Goal: Task Accomplishment & Management: Manage account settings

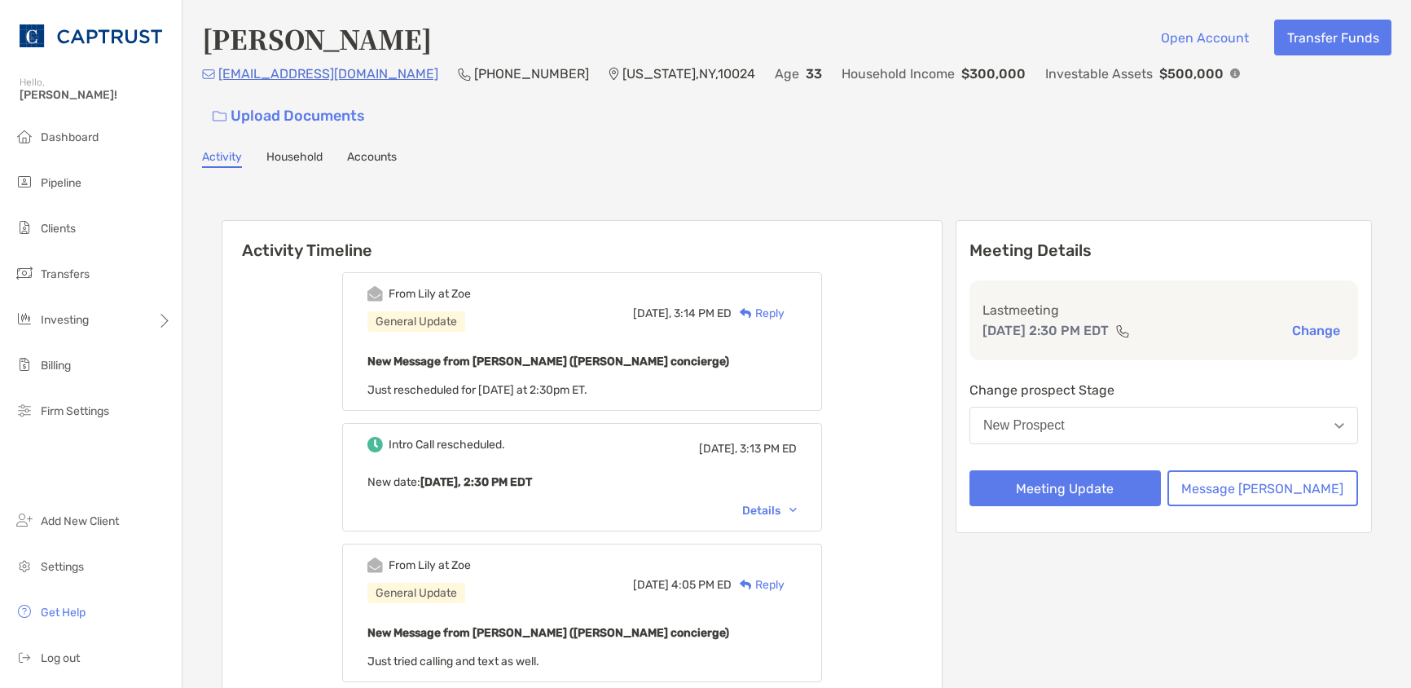
click at [1065, 418] on div "New Prospect" at bounding box center [1023, 425] width 81 height 15
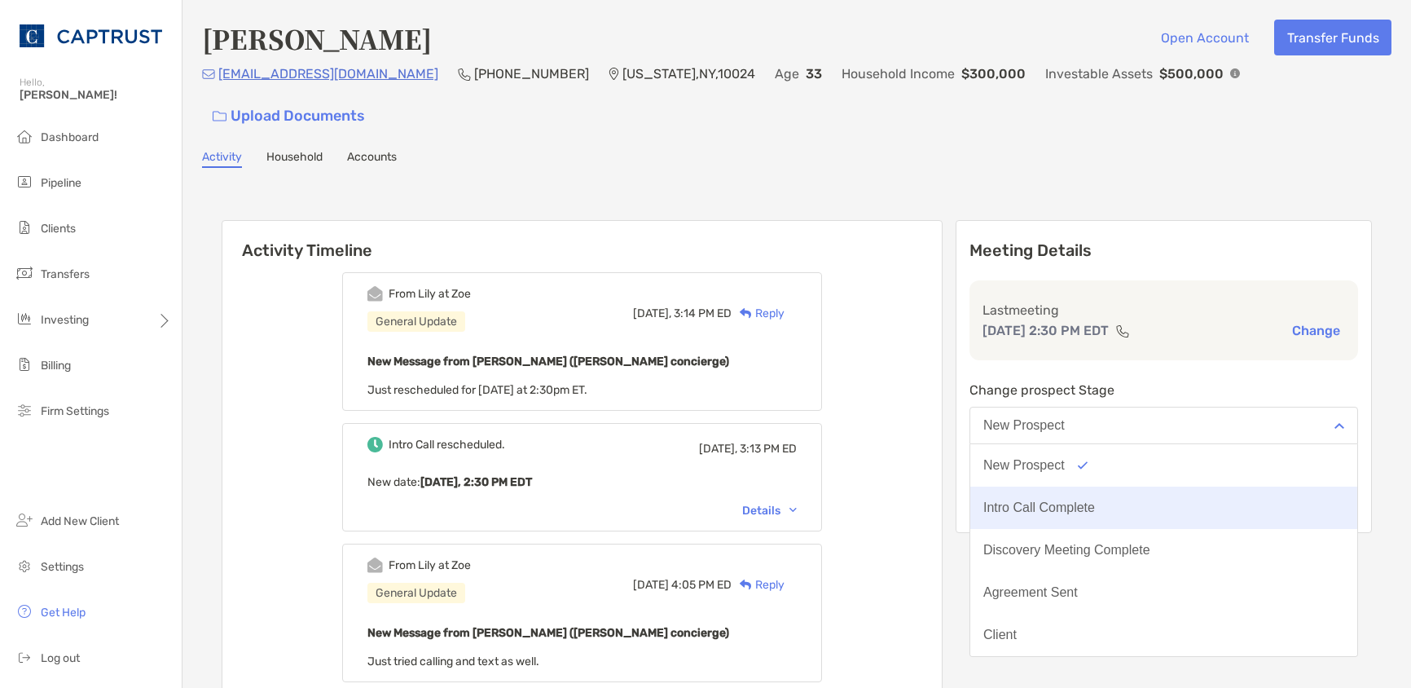
click at [1095, 486] on button "Intro Call Complete" at bounding box center [1163, 507] width 387 height 42
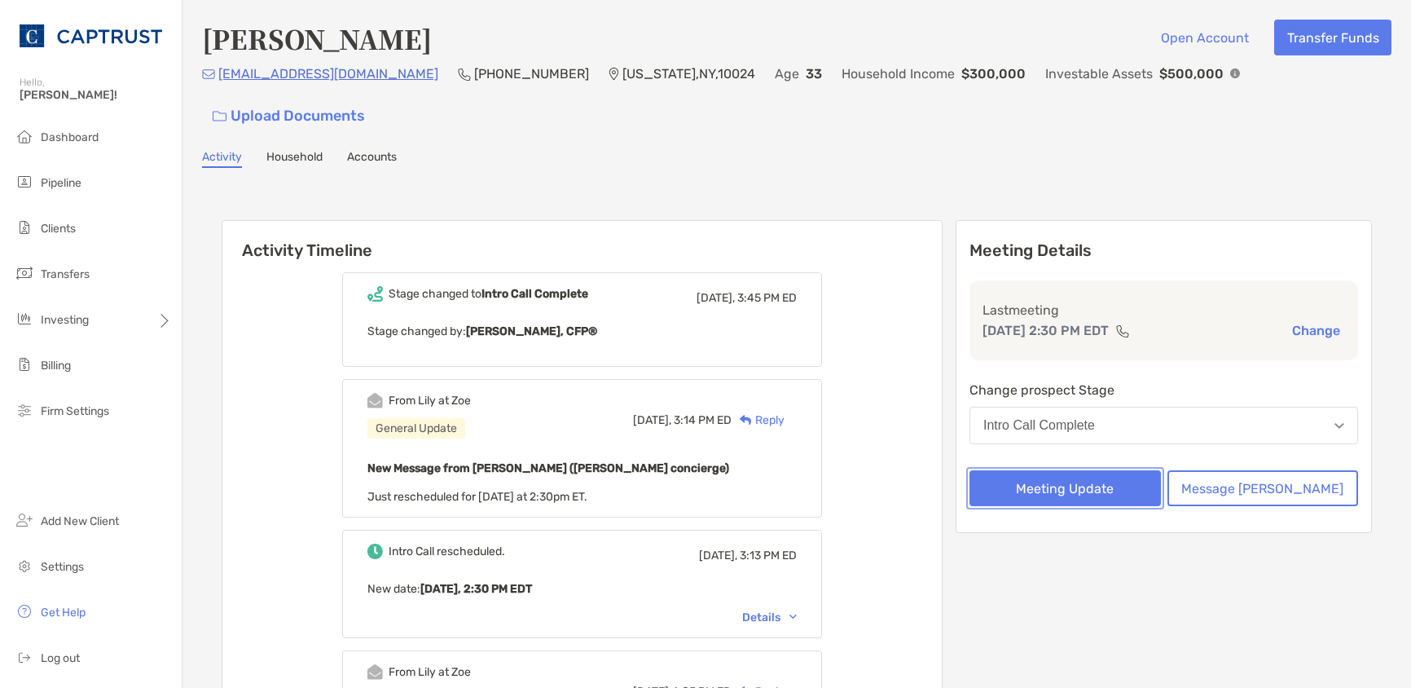
click at [1119, 470] on button "Meeting Update" at bounding box center [1065, 488] width 191 height 36
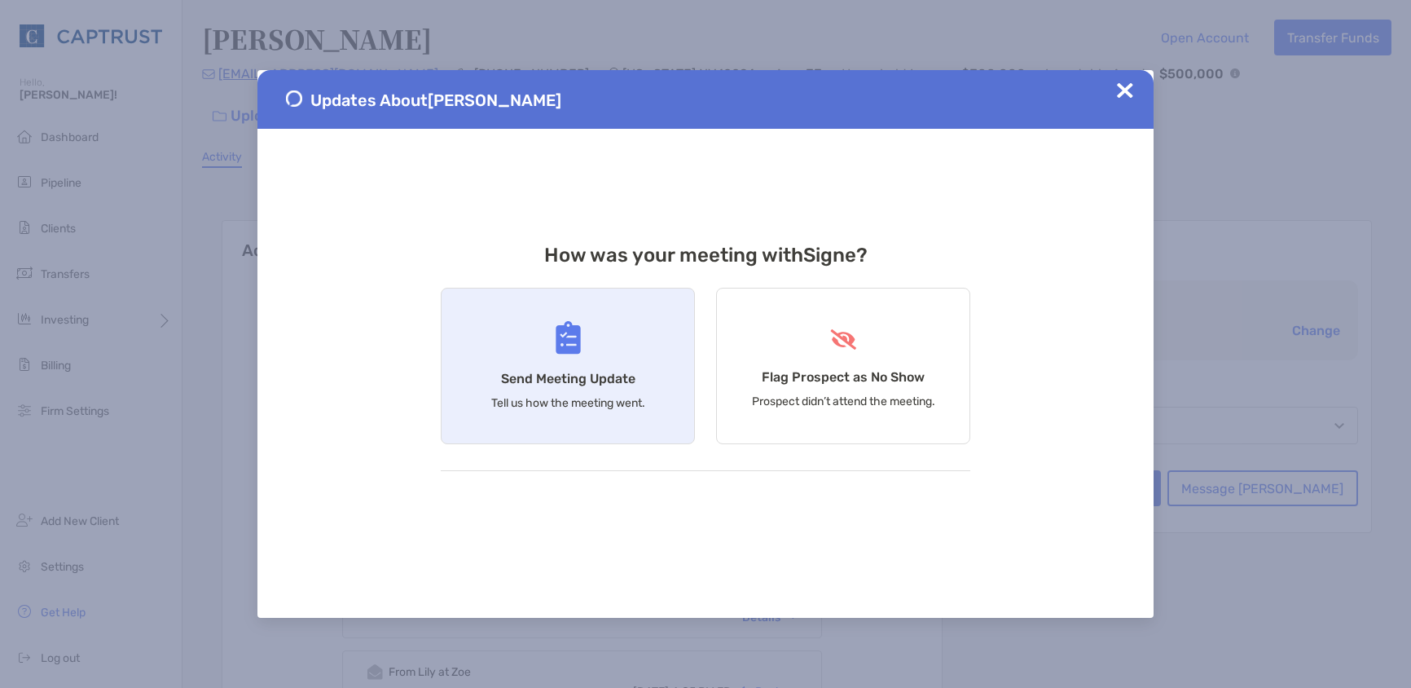
click at [616, 375] on h4 "Send Meeting Update" at bounding box center [568, 378] width 134 height 15
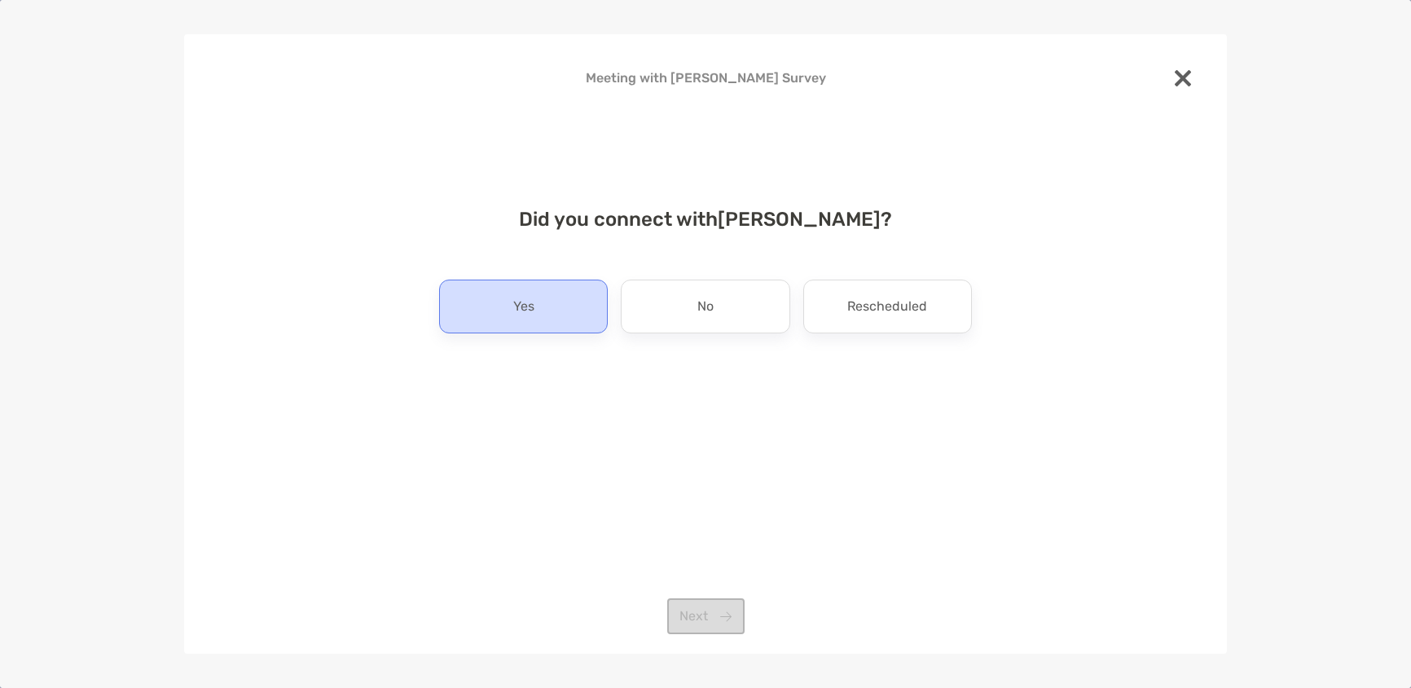
click at [519, 301] on p "Yes" at bounding box center [523, 306] width 21 height 26
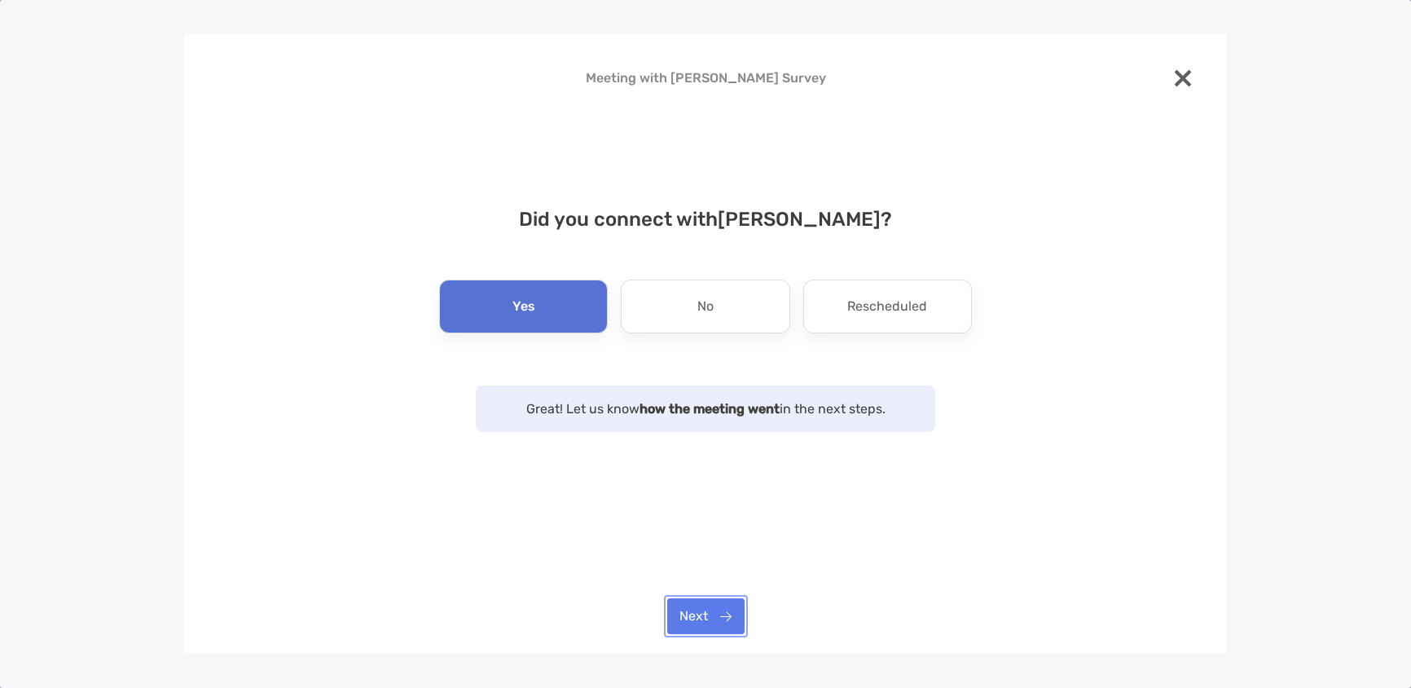
click at [709, 616] on button "Next" at bounding box center [705, 616] width 77 height 36
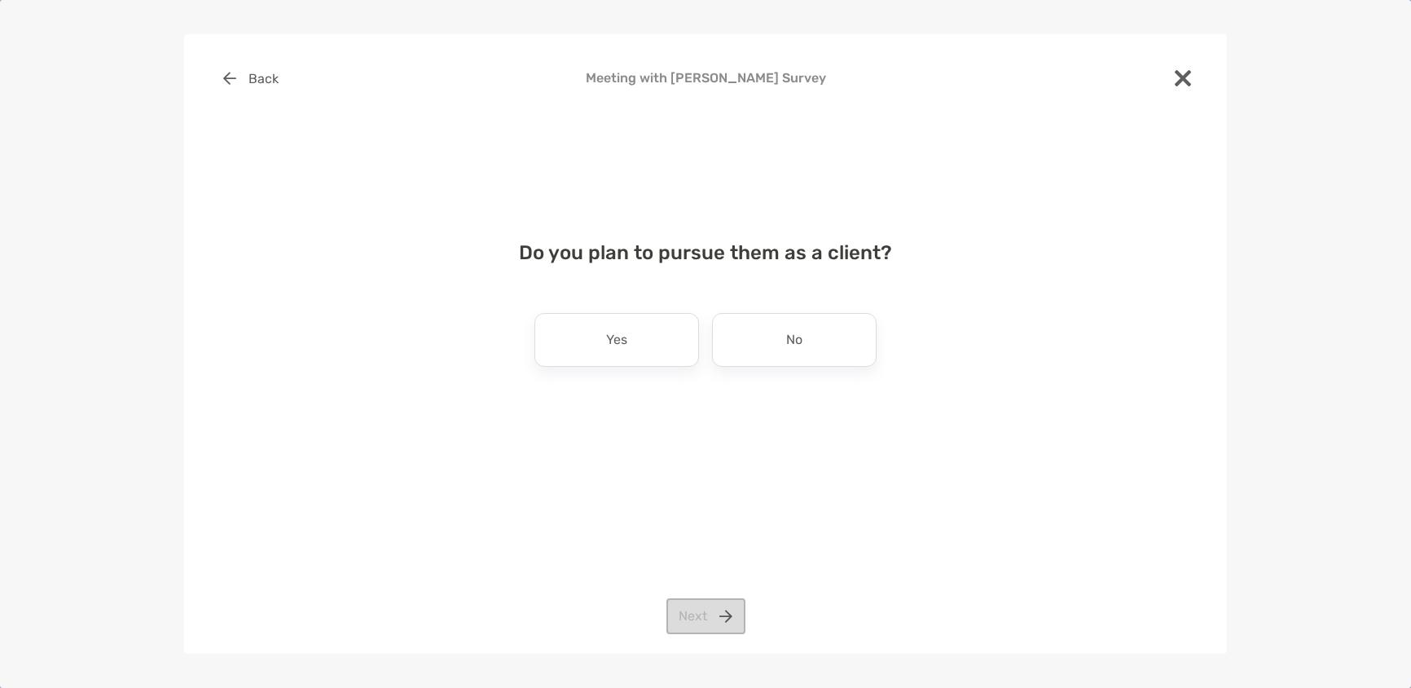
click at [613, 351] on p "Yes" at bounding box center [616, 340] width 21 height 26
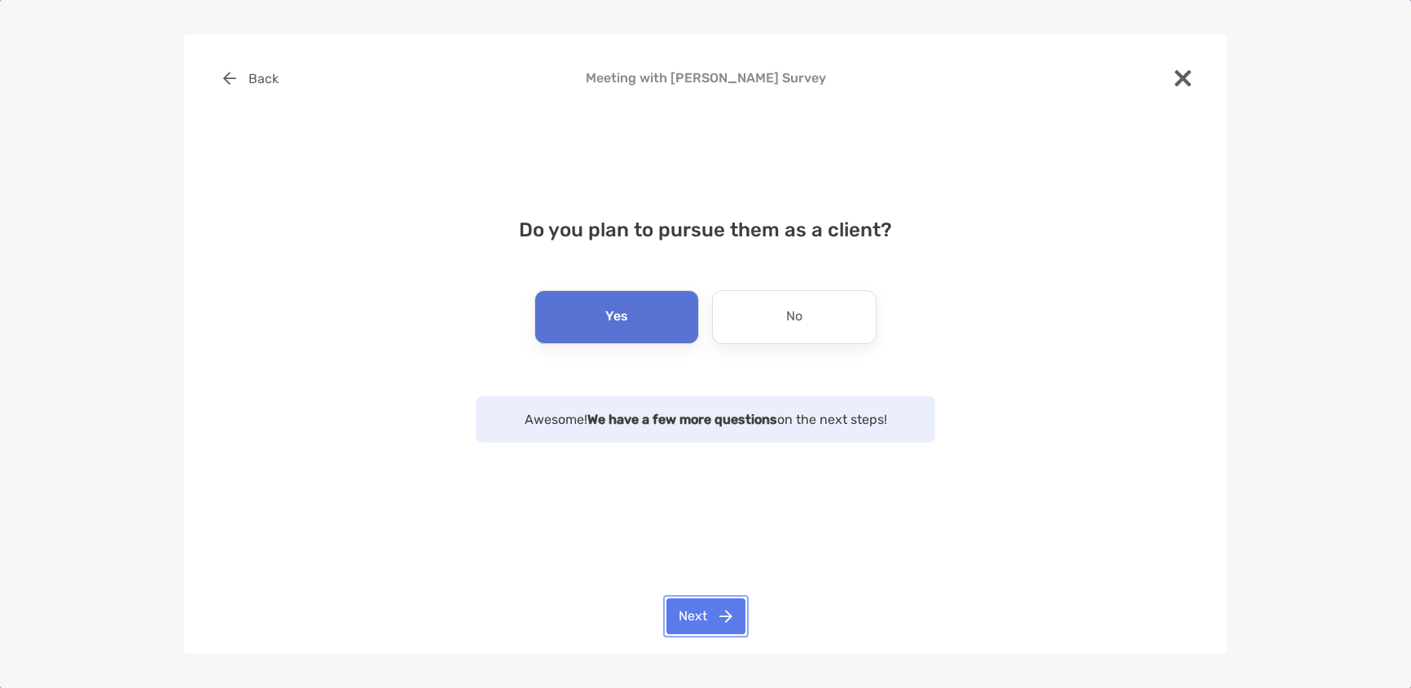
click at [705, 609] on button "Next" at bounding box center [705, 616] width 79 height 36
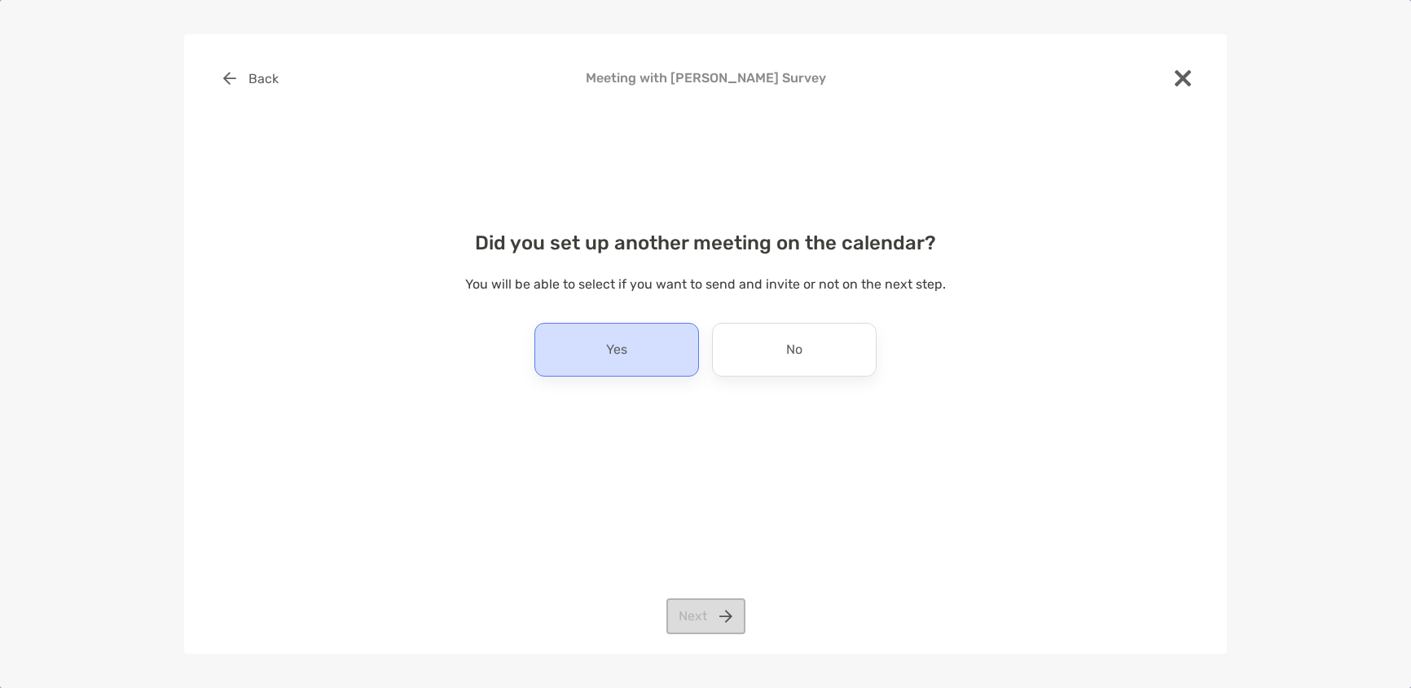
click at [636, 363] on div "Yes" at bounding box center [616, 350] width 165 height 54
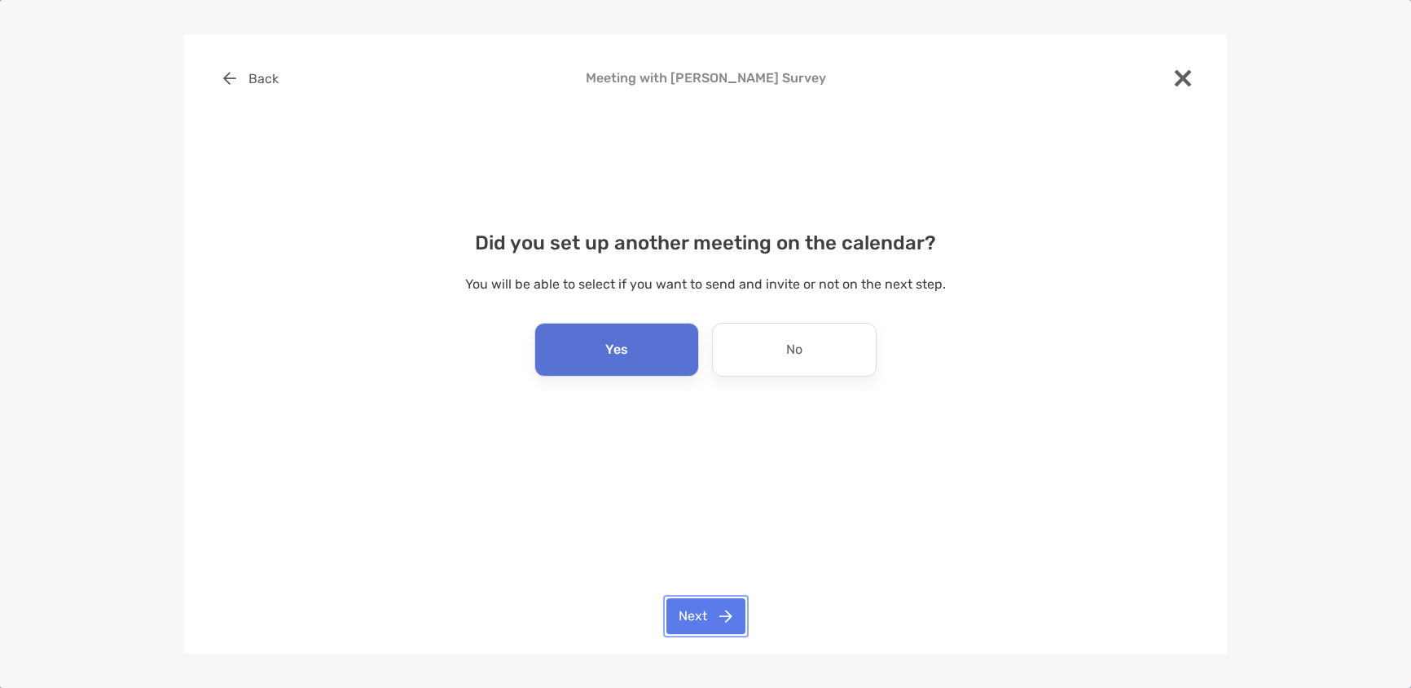
click at [724, 612] on button "Next" at bounding box center [705, 616] width 79 height 36
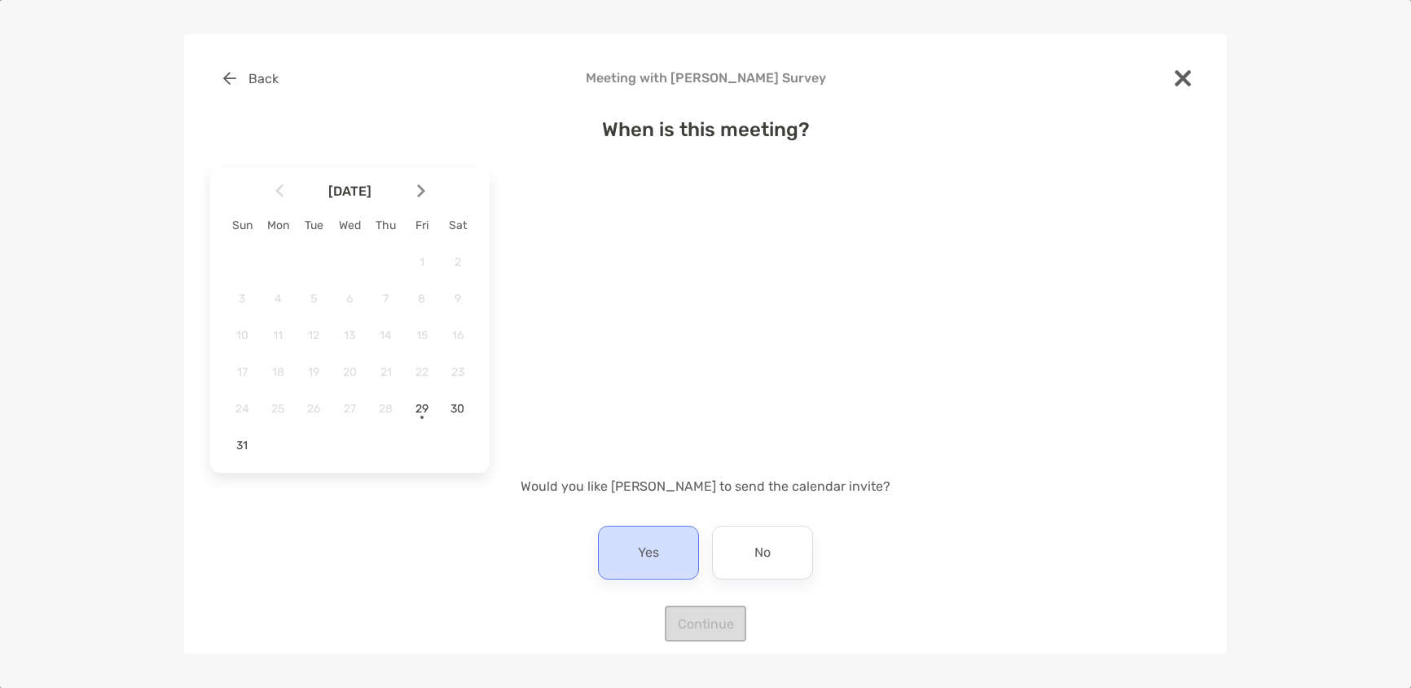
click at [638, 559] on p "Yes" at bounding box center [648, 552] width 21 height 26
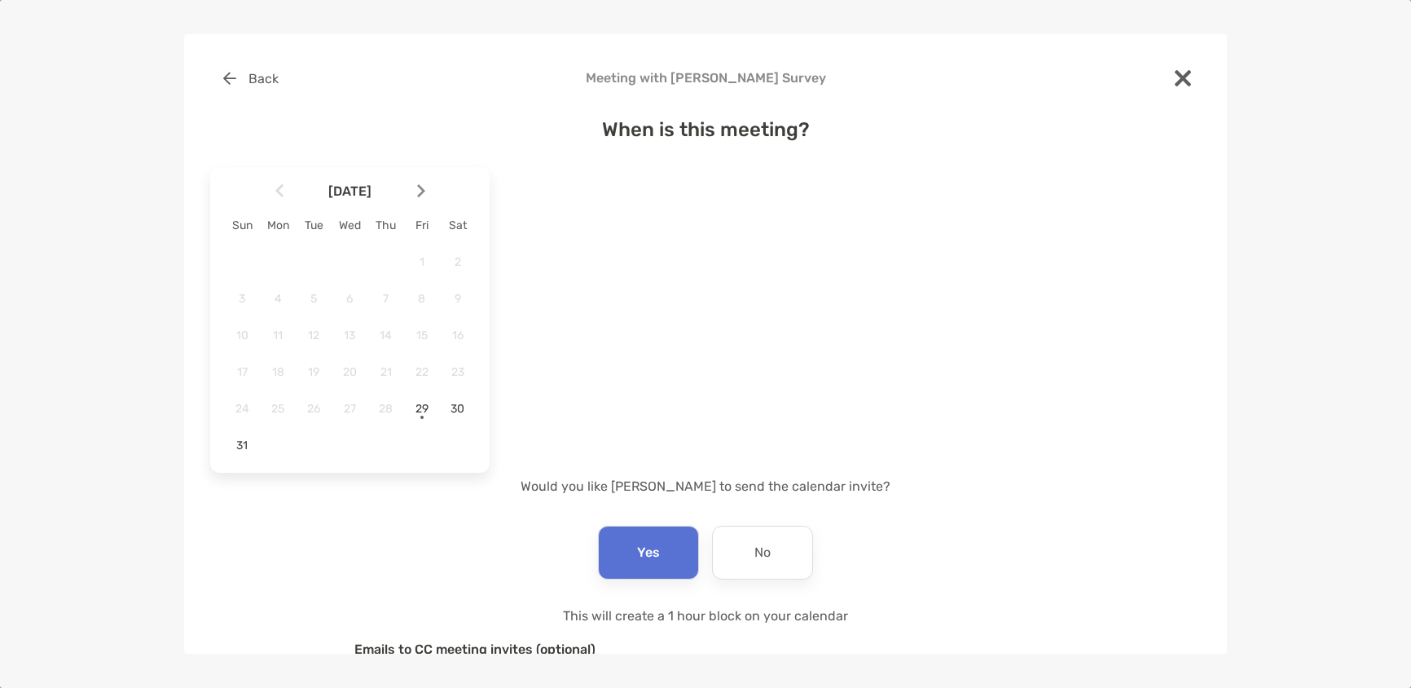
click at [424, 192] on div at bounding box center [428, 191] width 28 height 36
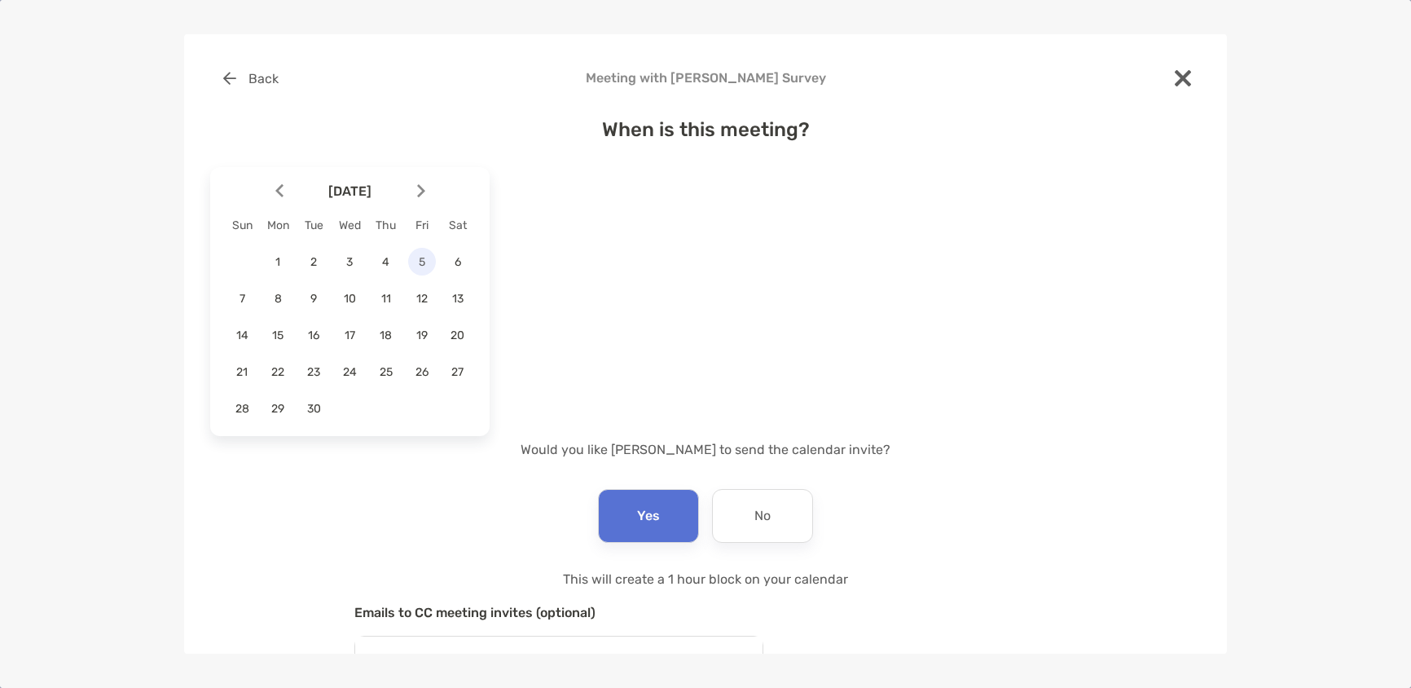
click at [424, 257] on span "5" at bounding box center [422, 262] width 28 height 14
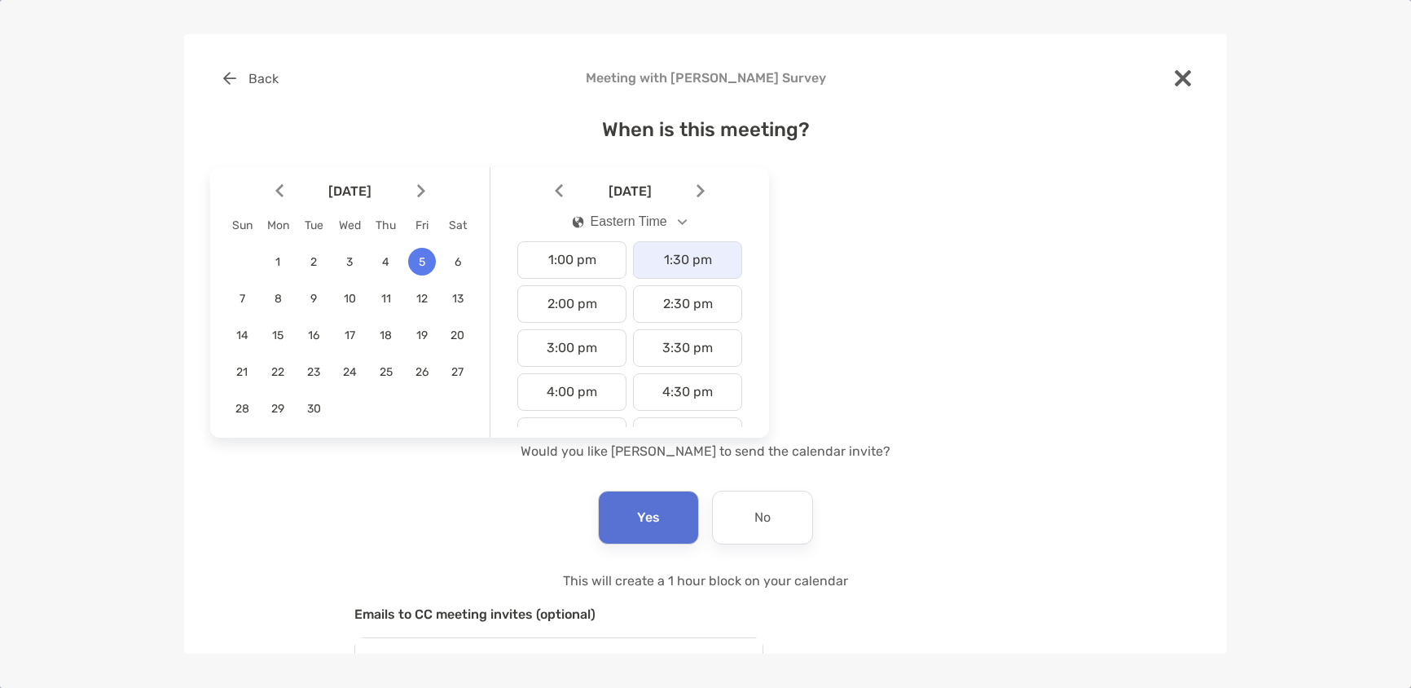
scroll to position [652, 0]
drag, startPoint x: 579, startPoint y: 319, endPoint x: 591, endPoint y: 334, distance: 19.2
click at [578, 319] on div "4:00 pm" at bounding box center [571, 310] width 109 height 37
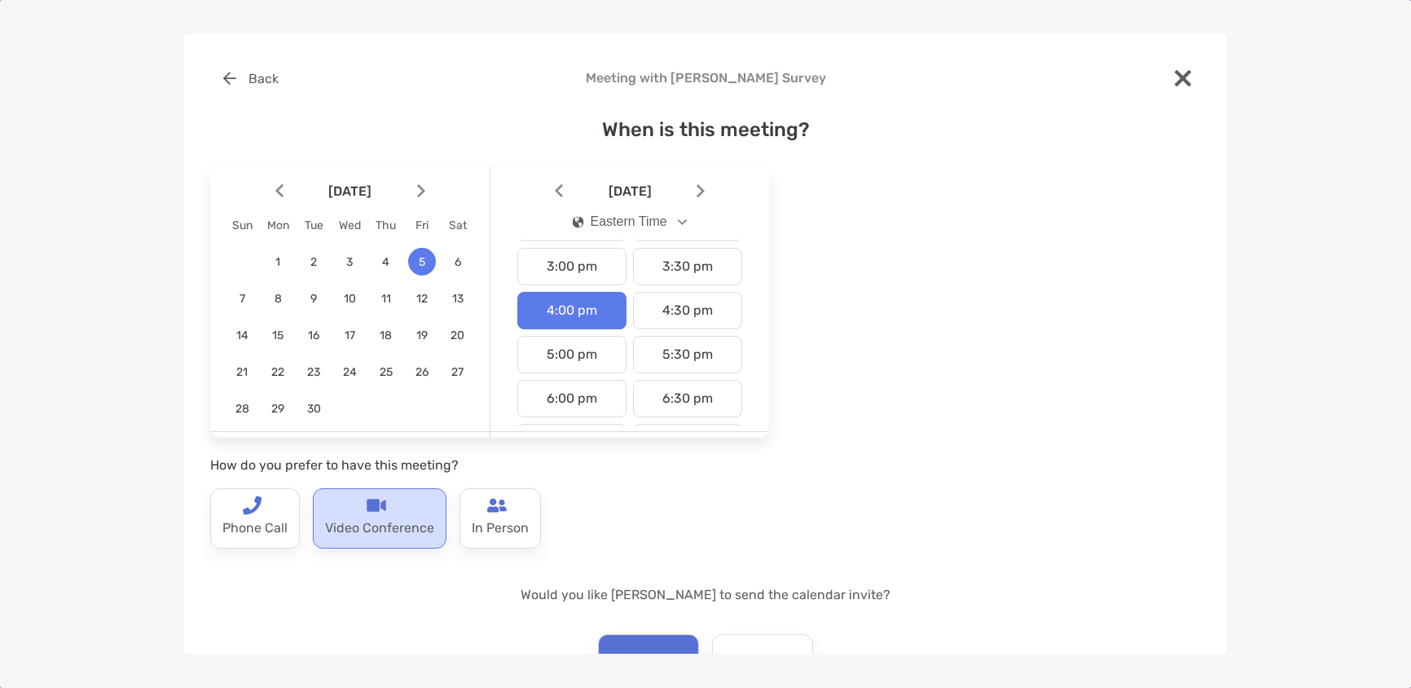
click at [390, 519] on p "Video Conference" at bounding box center [379, 528] width 109 height 26
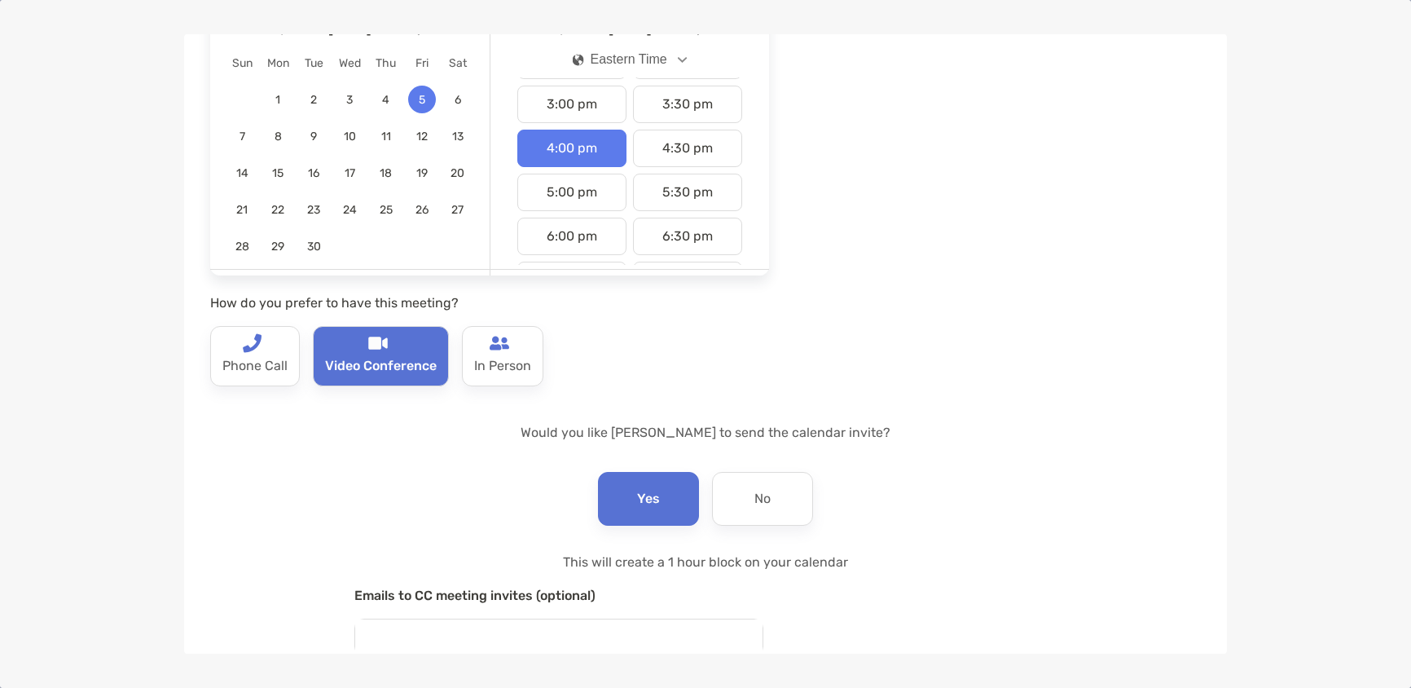
scroll to position [163, 0]
click at [654, 500] on div "Yes" at bounding box center [648, 498] width 101 height 54
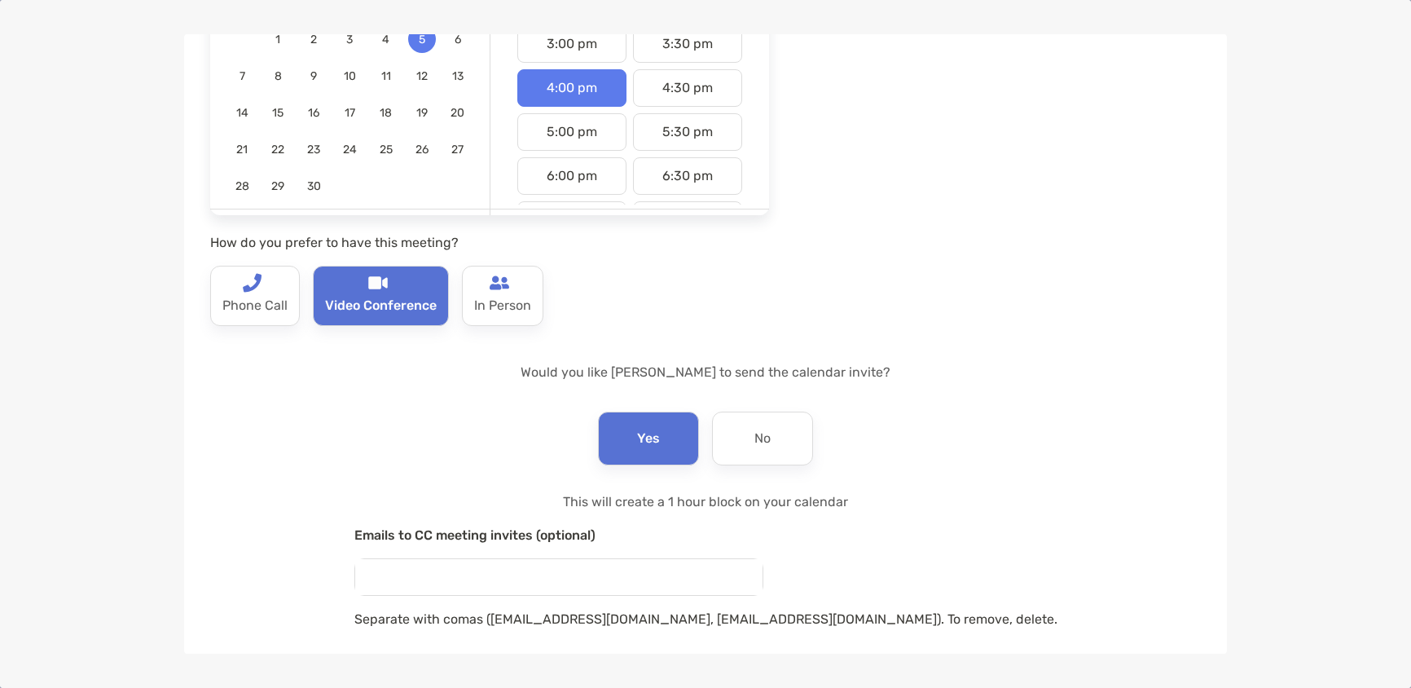
scroll to position [299, 0]
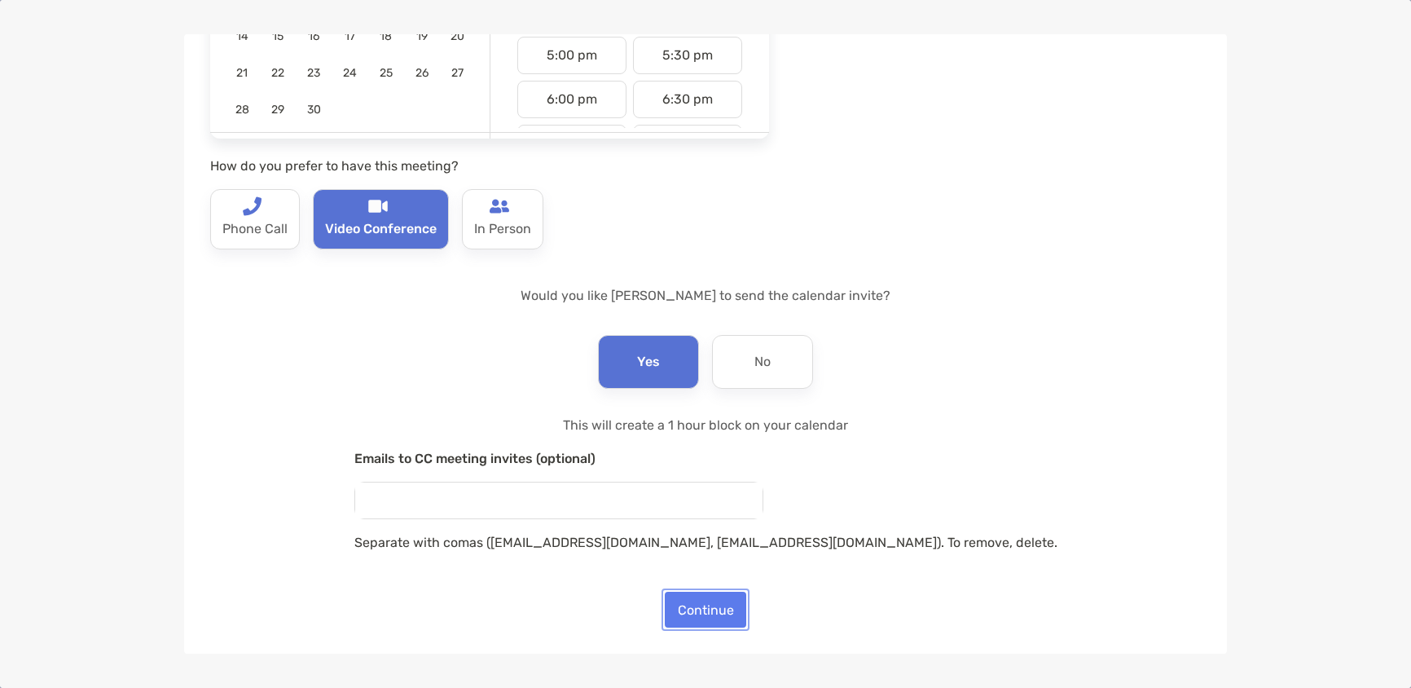
click at [693, 609] on button "Continue" at bounding box center [705, 610] width 81 height 36
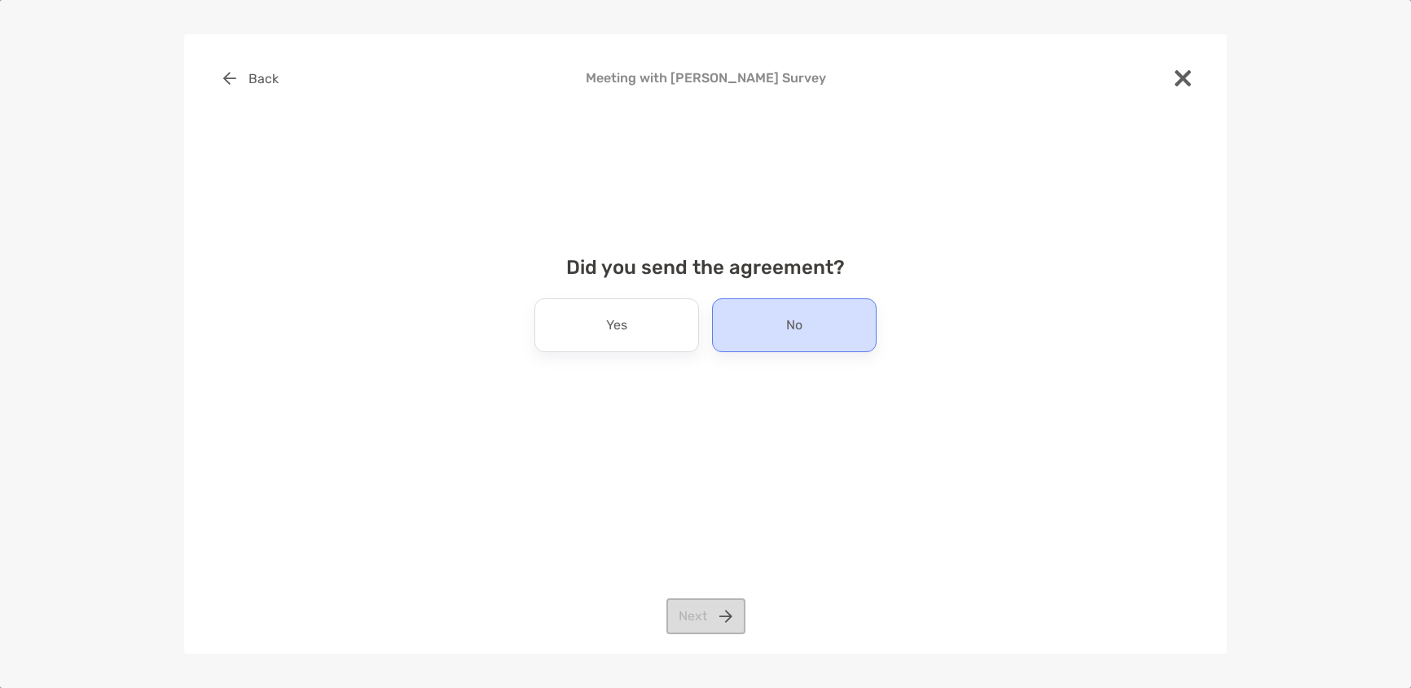
click at [772, 336] on div "No" at bounding box center [794, 325] width 165 height 54
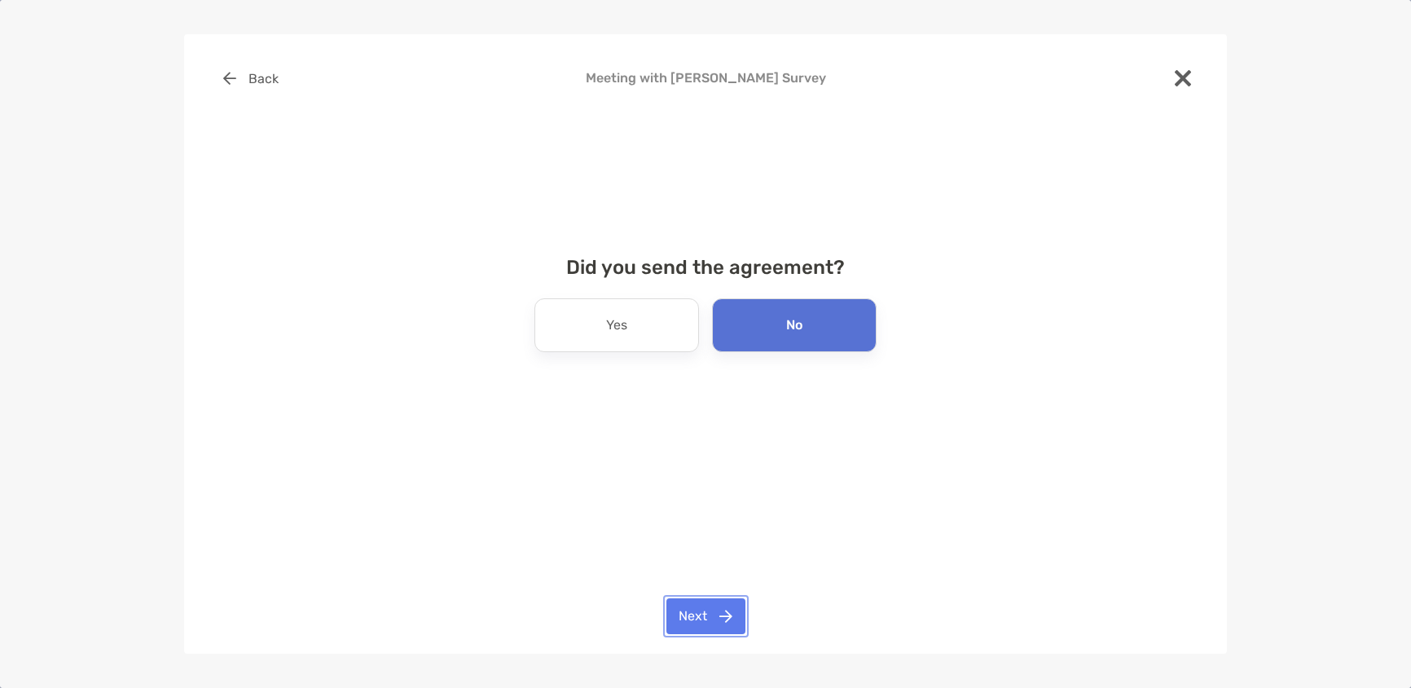
click at [689, 626] on button "Next" at bounding box center [705, 616] width 79 height 36
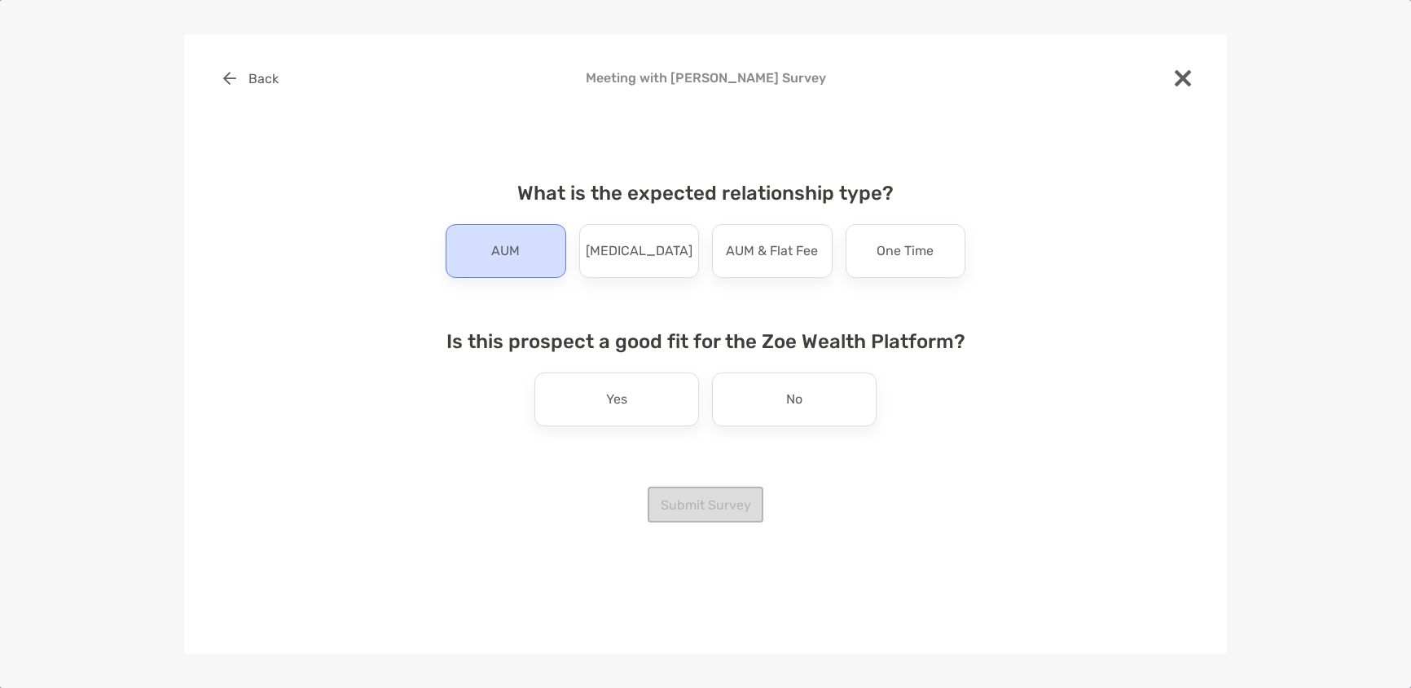
click at [499, 255] on p "AUM" at bounding box center [505, 251] width 29 height 26
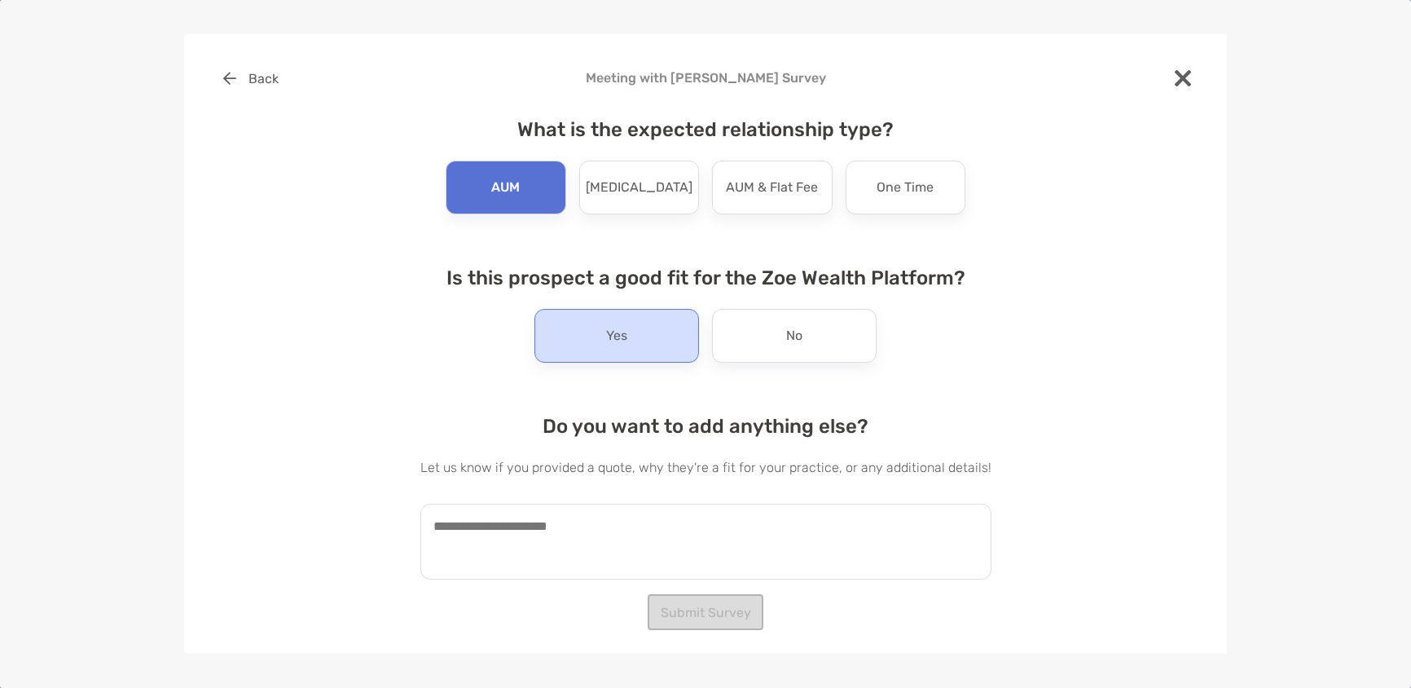
click at [625, 328] on p "Yes" at bounding box center [616, 336] width 21 height 26
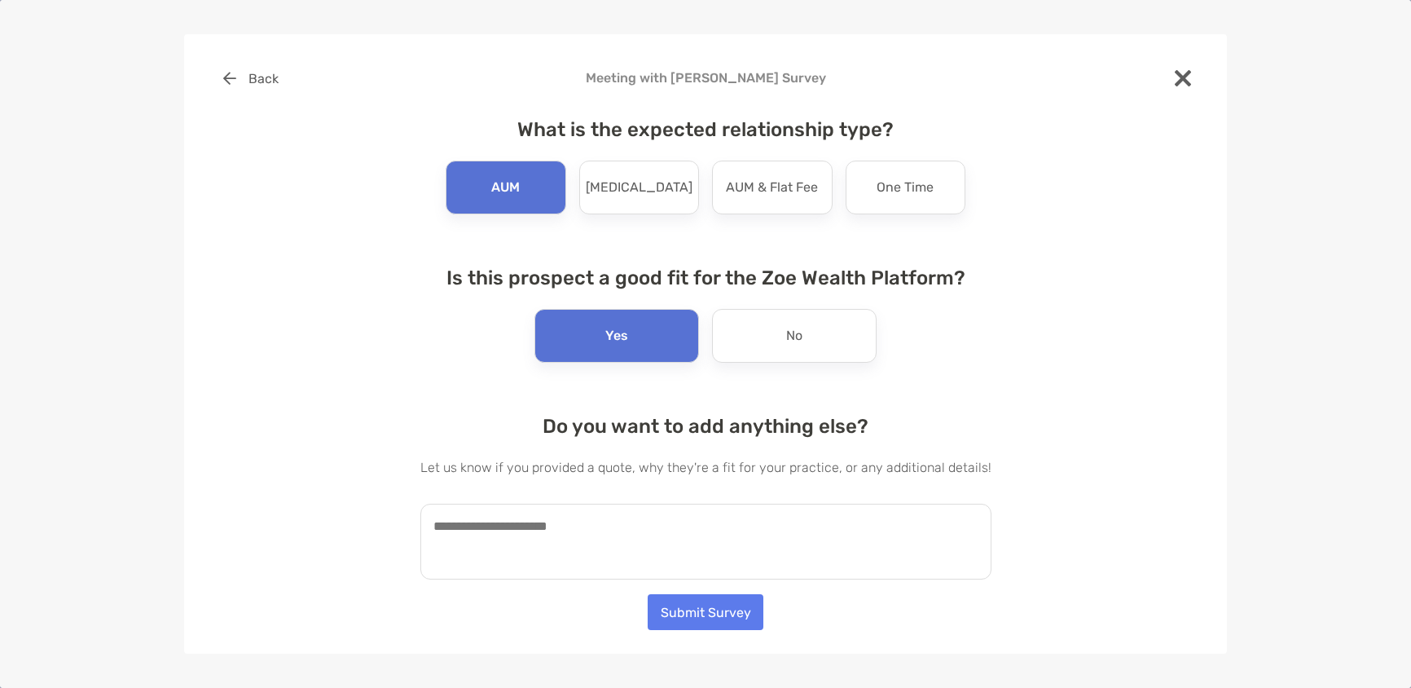
drag, startPoint x: 596, startPoint y: 521, endPoint x: 888, endPoint y: 554, distance: 293.6
click at [596, 522] on textarea at bounding box center [705, 542] width 571 height 76
click at [781, 332] on div "No" at bounding box center [794, 336] width 165 height 54
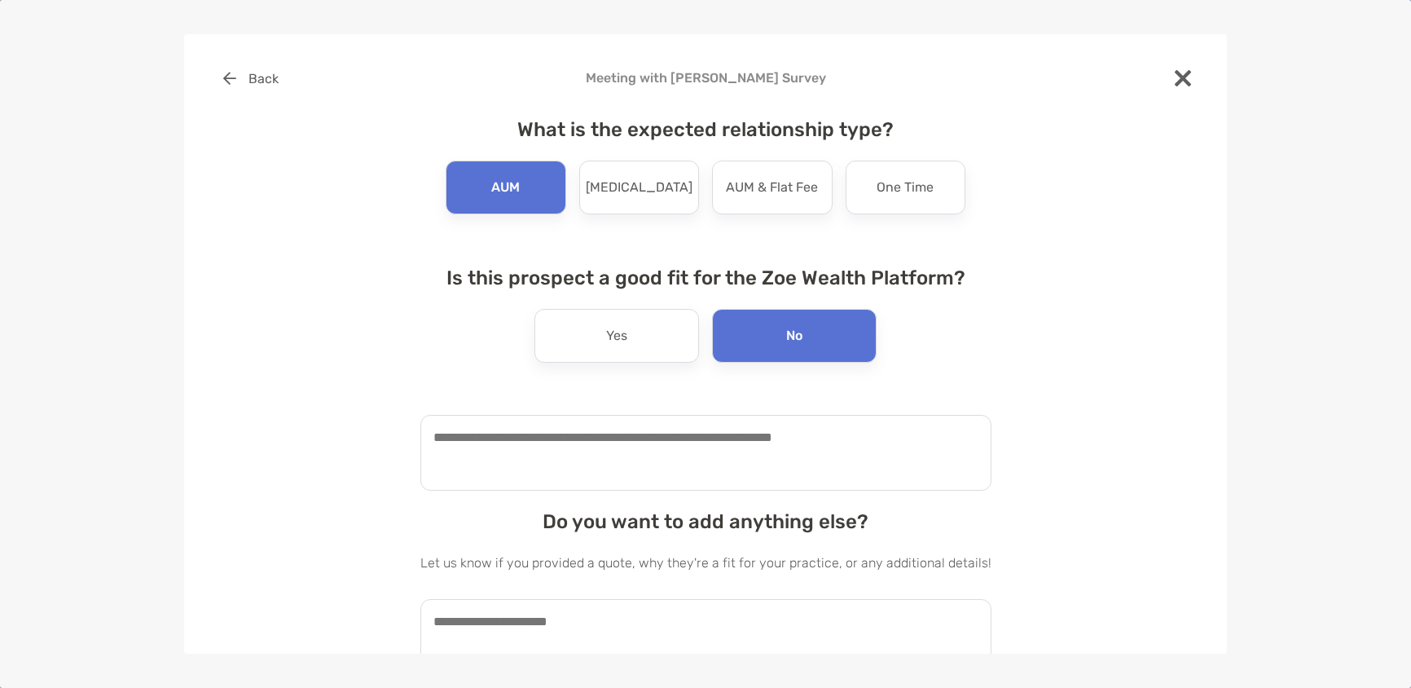
click at [680, 462] on textarea at bounding box center [705, 453] width 571 height 76
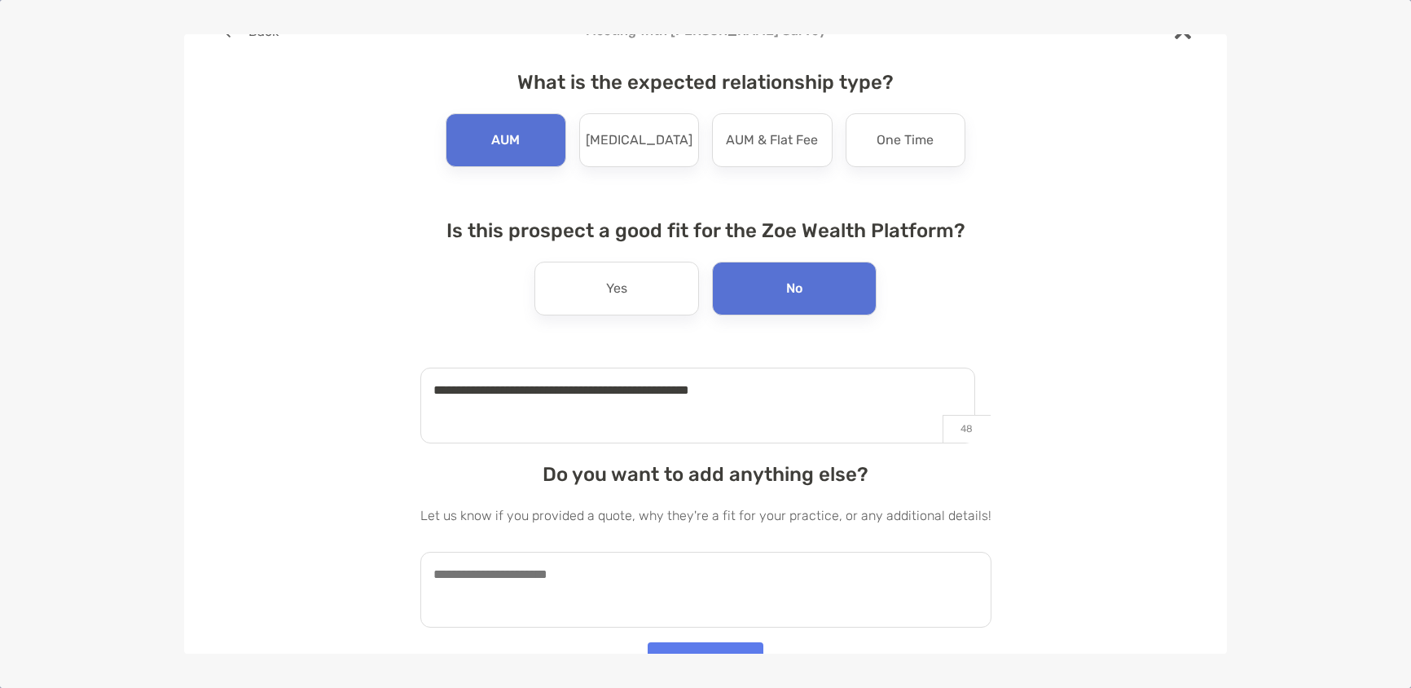
scroll to position [72, 0]
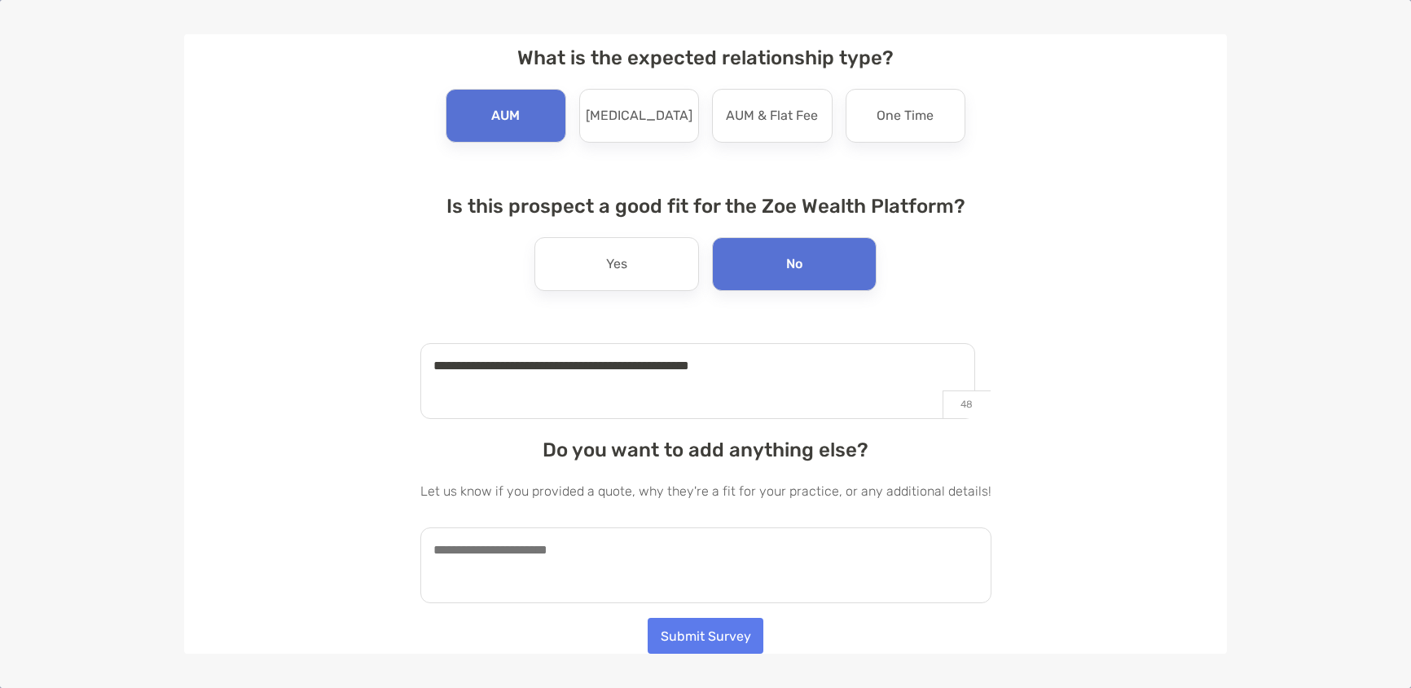
type textarea "**********"
click at [618, 536] on textarea at bounding box center [705, 565] width 571 height 76
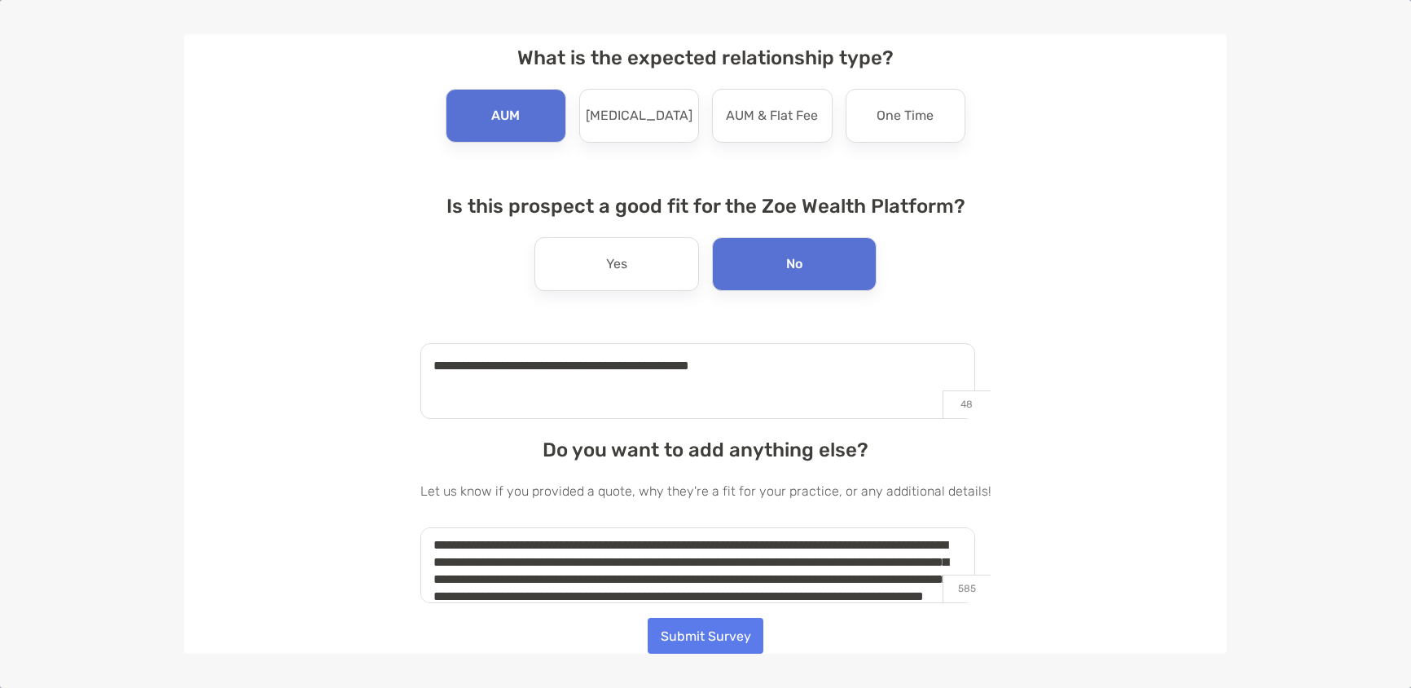
scroll to position [0, 0]
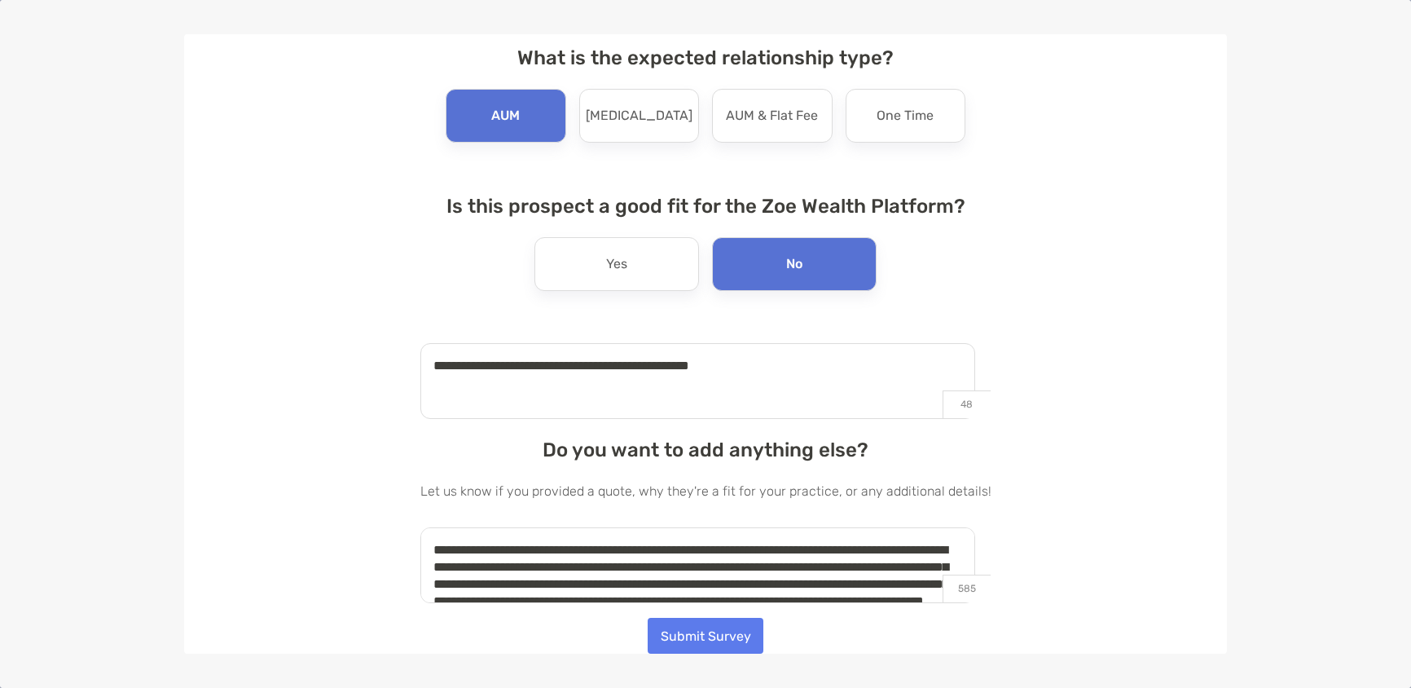
drag, startPoint x: 468, startPoint y: 551, endPoint x: 416, endPoint y: 548, distance: 51.4
click at [424, 548] on textarea "**********" at bounding box center [697, 565] width 555 height 76
drag, startPoint x: 526, startPoint y: 583, endPoint x: 468, endPoint y: 579, distance: 58.0
click at [468, 579] on textarea "**********" at bounding box center [697, 565] width 555 height 76
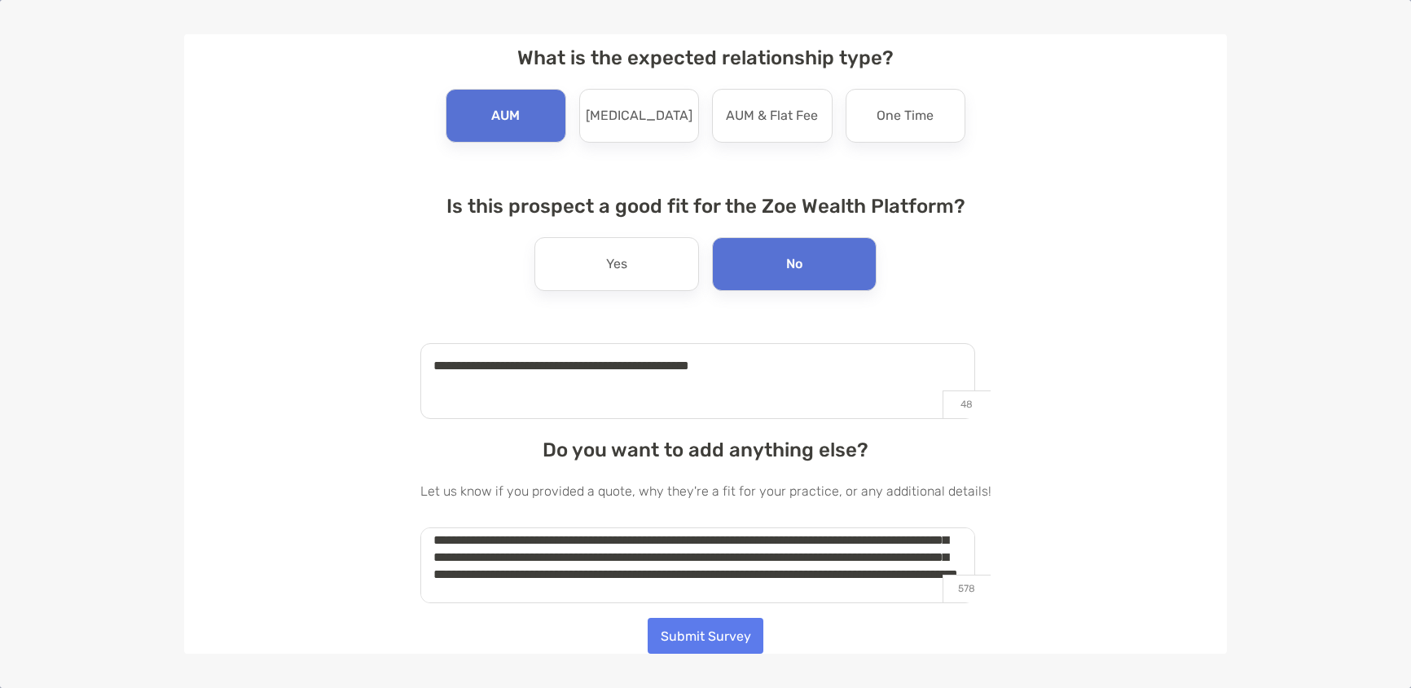
scroll to position [44, 0]
type textarea "**********"
click at [688, 631] on button "Submit Survey" at bounding box center [706, 636] width 116 height 36
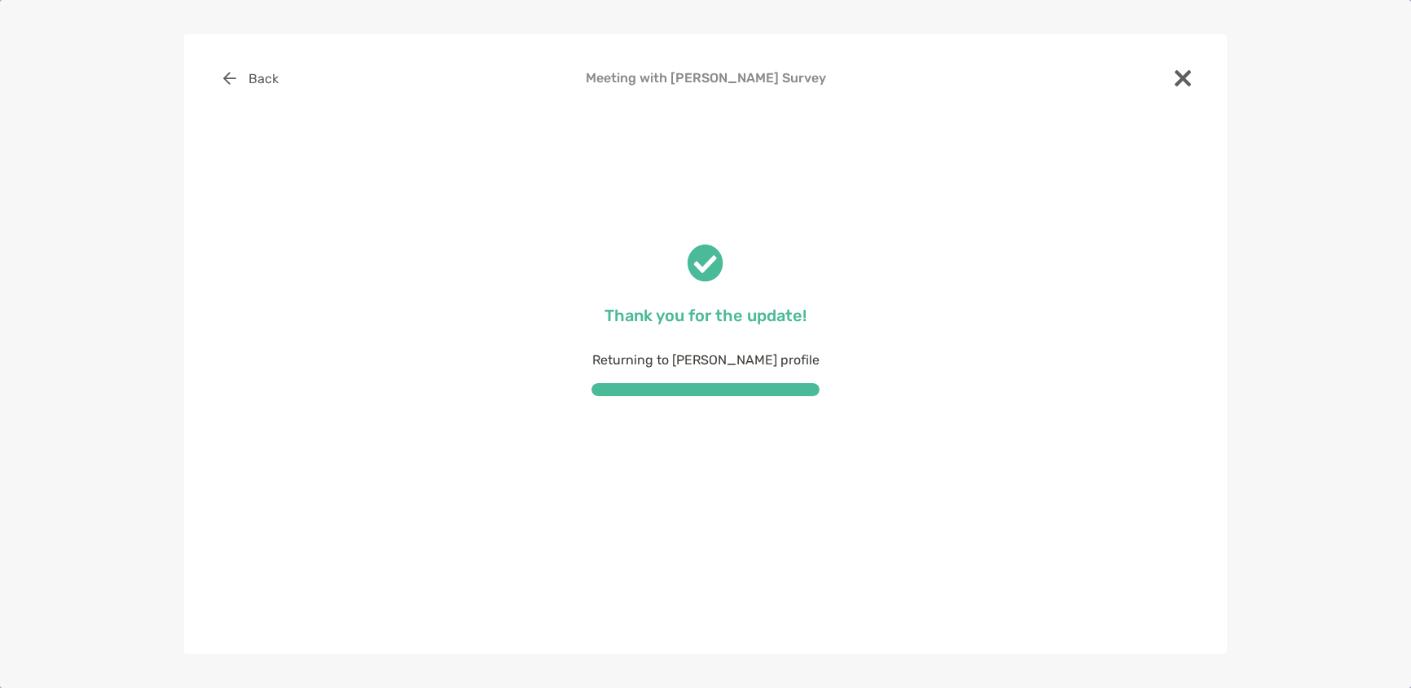
scroll to position [0, 0]
click at [1181, 77] on img at bounding box center [1183, 78] width 16 height 16
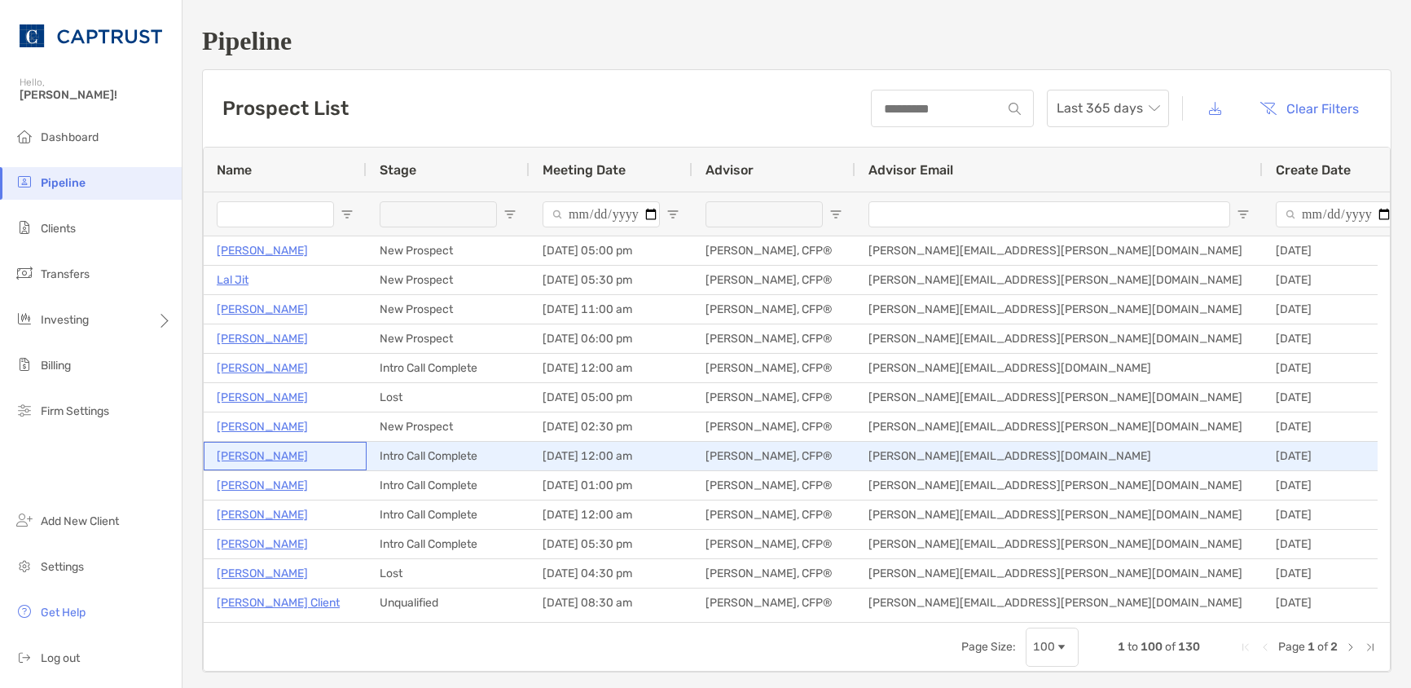
click at [276, 453] on p "[PERSON_NAME]" at bounding box center [262, 456] width 91 height 20
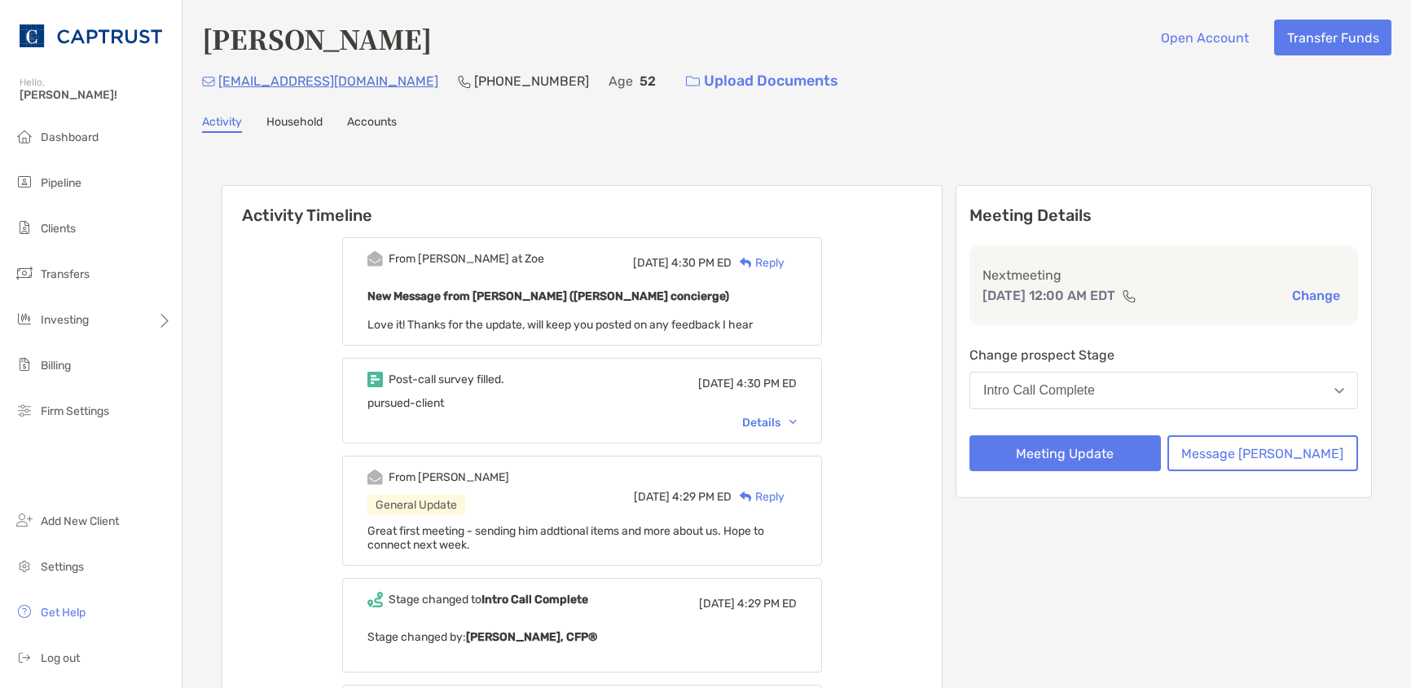
click at [794, 424] on div "Details" at bounding box center [769, 423] width 55 height 14
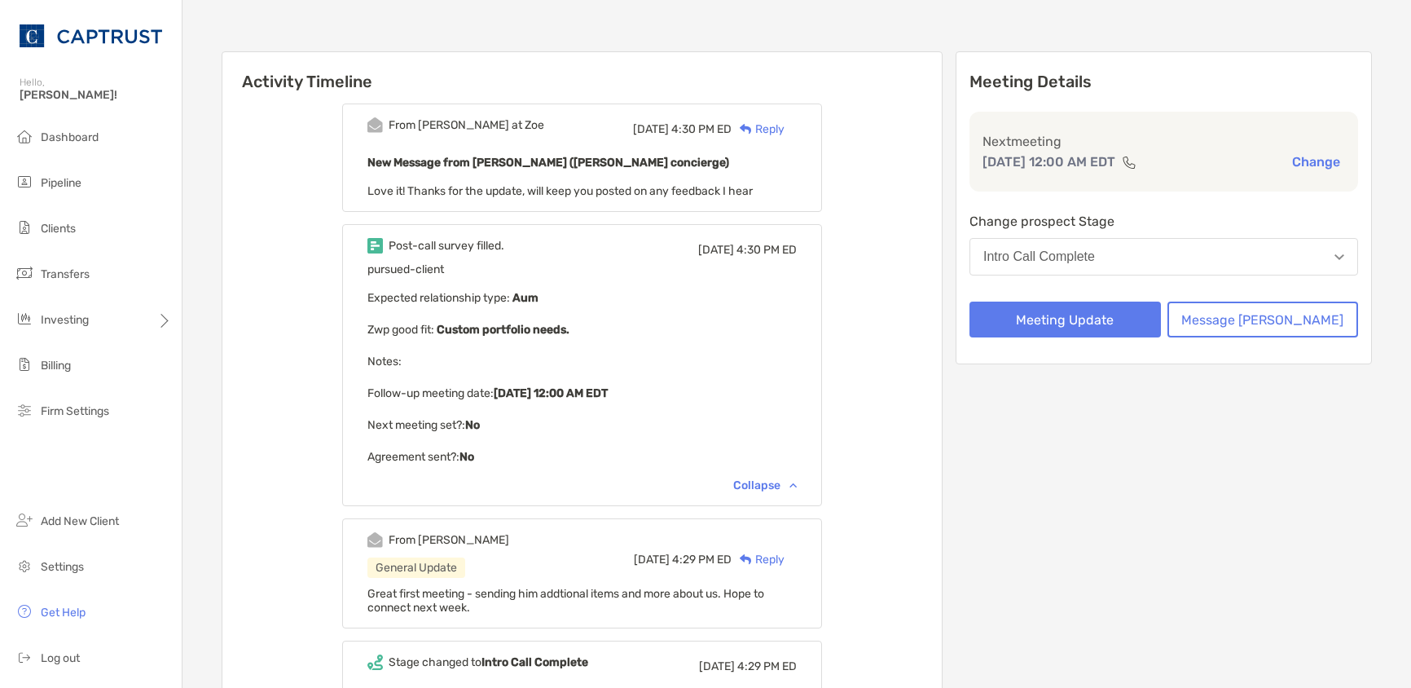
scroll to position [163, 0]
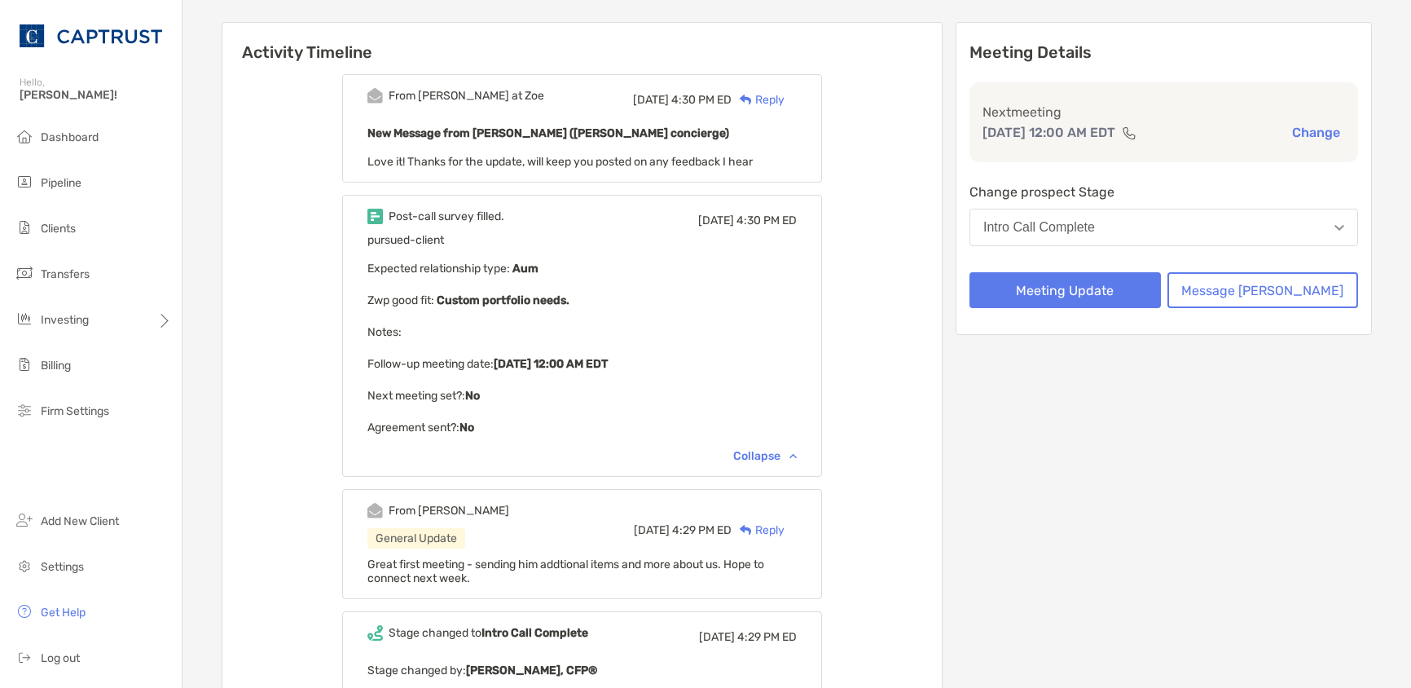
click at [787, 454] on div "Collapse" at bounding box center [765, 456] width 64 height 14
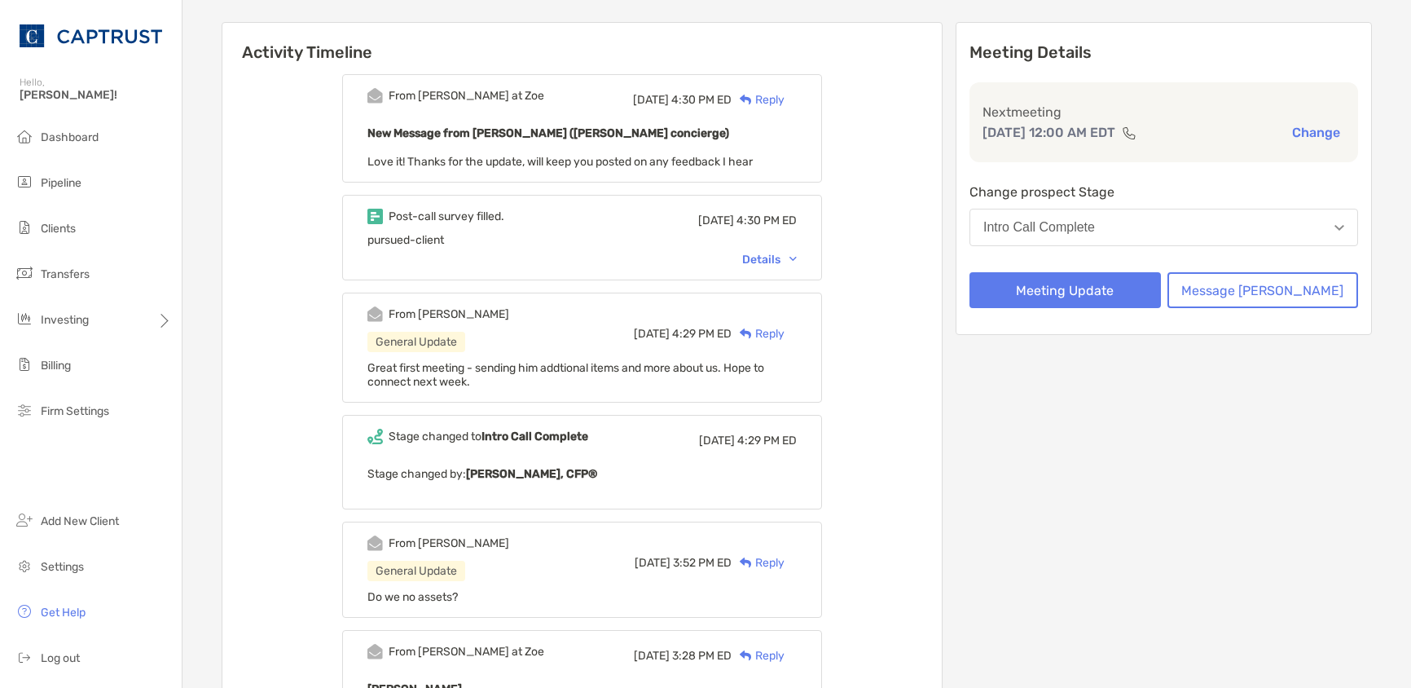
scroll to position [0, 0]
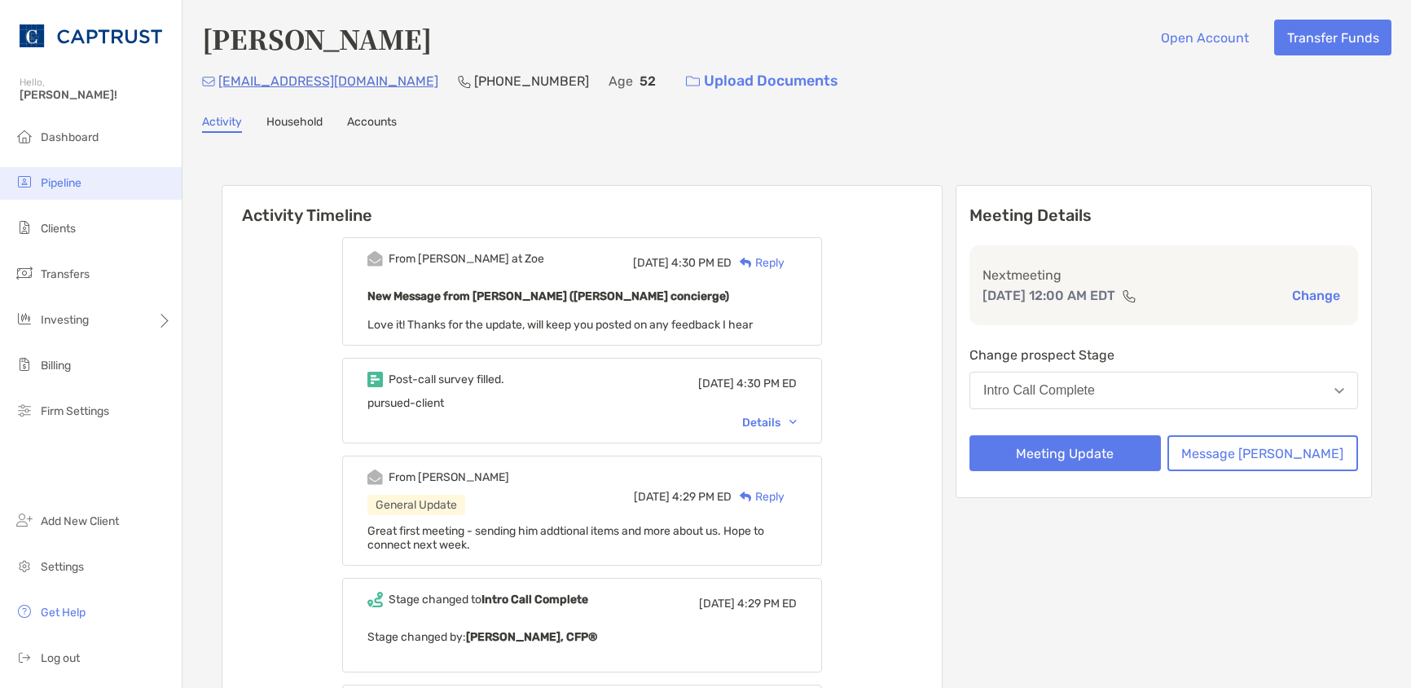
click at [80, 190] on li "Pipeline" at bounding box center [91, 183] width 182 height 33
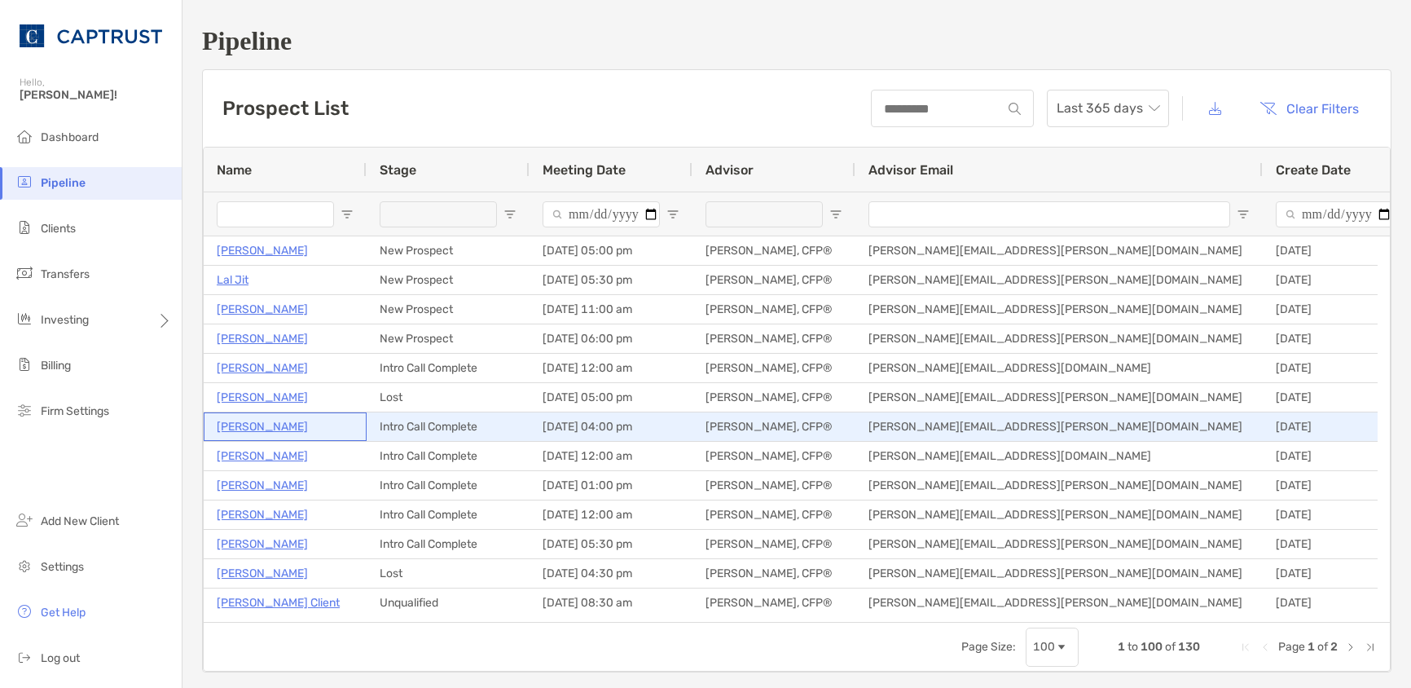
click at [266, 420] on p "[PERSON_NAME]" at bounding box center [262, 426] width 91 height 20
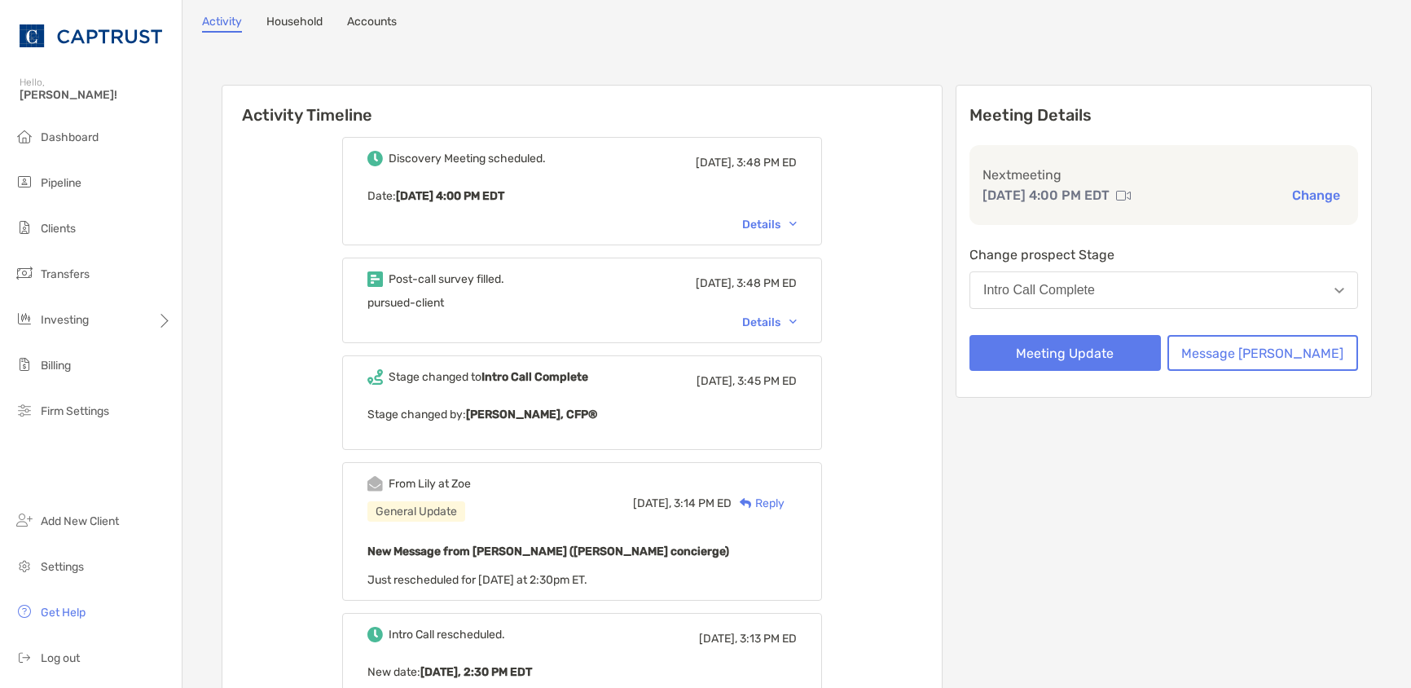
scroll to position [163, 0]
